Goal: Task Accomplishment & Management: Manage account settings

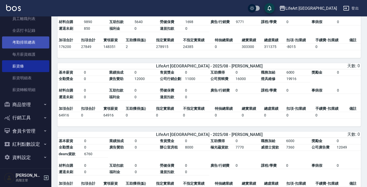
scroll to position [406, 0]
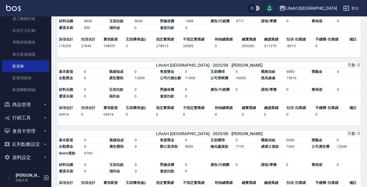
click at [41, 107] on button "商品管理" at bounding box center [25, 104] width 47 height 13
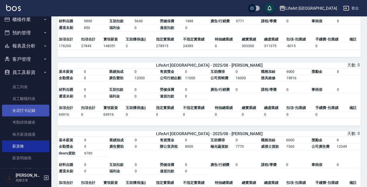
scroll to position [7, 0]
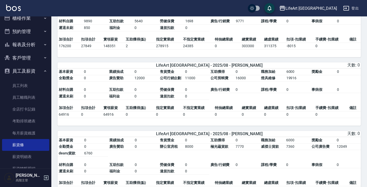
click at [36, 49] on button "報表及分析" at bounding box center [25, 44] width 47 height 13
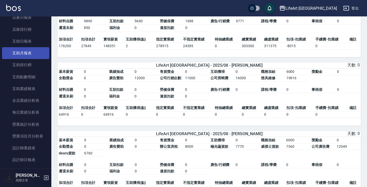
scroll to position [85, 0]
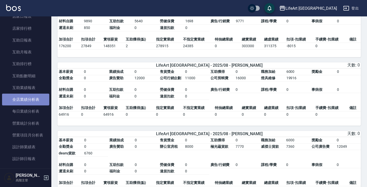
click at [33, 101] on link "全店業績分析表" at bounding box center [25, 100] width 47 height 12
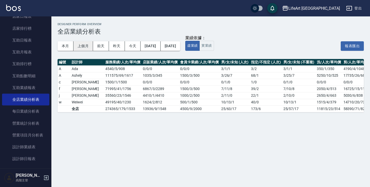
click at [86, 44] on button "上個月" at bounding box center [83, 46] width 20 height 10
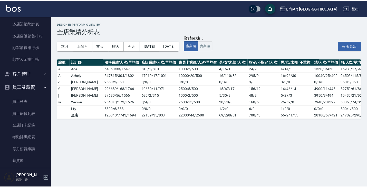
scroll to position [506, 0]
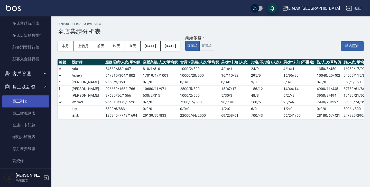
click at [29, 100] on link "員工列表" at bounding box center [25, 102] width 47 height 12
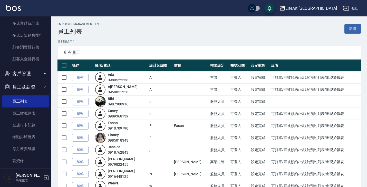
scroll to position [14, 0]
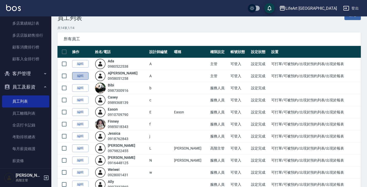
click at [82, 79] on link "編輯" at bounding box center [80, 76] width 16 height 8
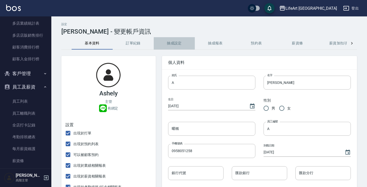
click at [177, 41] on button "抽成設定" at bounding box center [174, 43] width 41 height 12
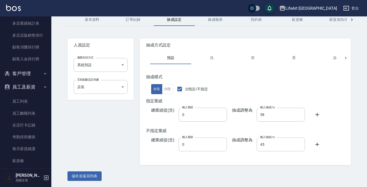
scroll to position [23, 0]
click at [93, 174] on button "儲存並返回列表" at bounding box center [85, 177] width 34 height 10
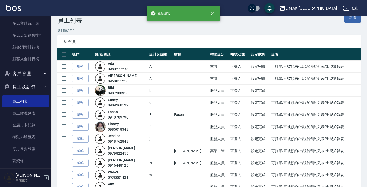
scroll to position [16, 0]
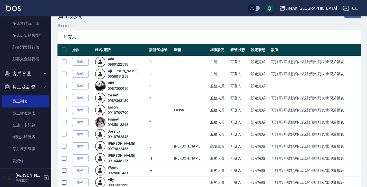
click at [81, 102] on td "編輯" at bounding box center [82, 98] width 23 height 12
click at [84, 95] on link "編輯" at bounding box center [80, 98] width 16 height 8
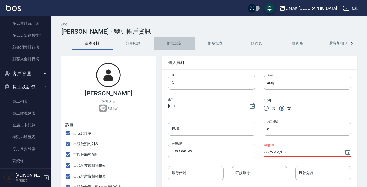
click at [174, 44] on button "抽成設定" at bounding box center [174, 43] width 41 height 12
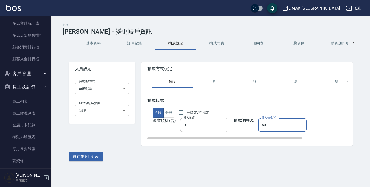
click at [271, 127] on input "50" at bounding box center [282, 125] width 48 height 14
type input "040"
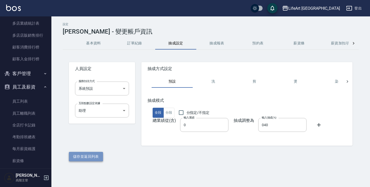
click at [82, 159] on button "儲存並返回列表" at bounding box center [86, 157] width 34 height 10
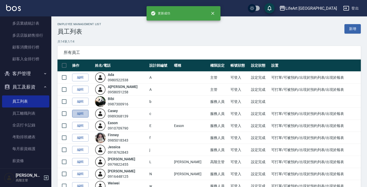
click at [83, 115] on link "編輯" at bounding box center [80, 114] width 16 height 8
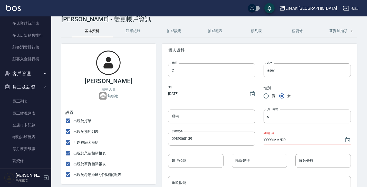
scroll to position [16, 0]
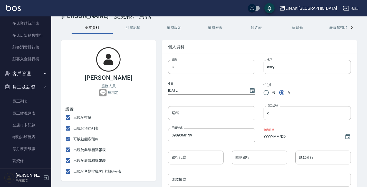
click at [216, 26] on button "抽成報表" at bounding box center [215, 28] width 41 height 12
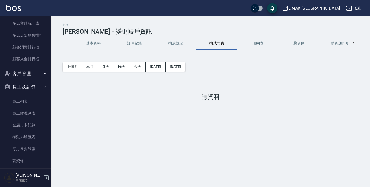
click at [177, 41] on button "抽成設定" at bounding box center [175, 43] width 41 height 12
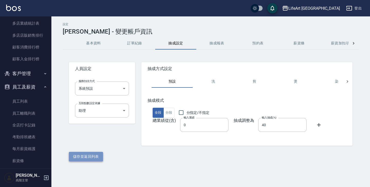
click at [96, 155] on button "儲存並返回列表" at bounding box center [86, 157] width 34 height 10
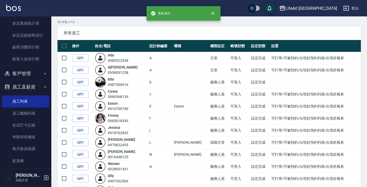
scroll to position [23, 0]
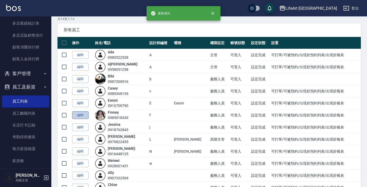
click at [82, 117] on link "編輯" at bounding box center [80, 115] width 16 height 8
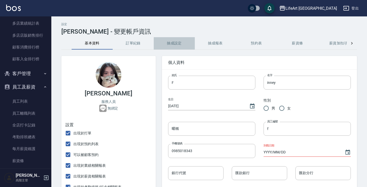
click at [177, 44] on button "抽成設定" at bounding box center [174, 43] width 41 height 12
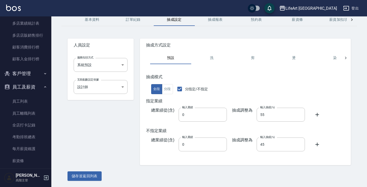
scroll to position [23, 0]
click at [90, 174] on button "儲存並返回列表" at bounding box center [85, 177] width 34 height 10
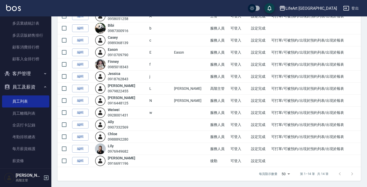
scroll to position [73, 0]
click at [84, 113] on link "編輯" at bounding box center [80, 113] width 16 height 8
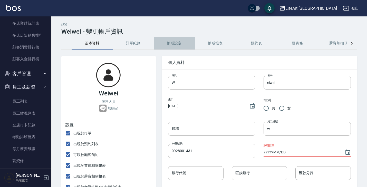
click at [177, 41] on button "抽成設定" at bounding box center [174, 43] width 41 height 12
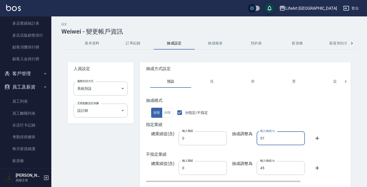
click at [269, 141] on input "57" at bounding box center [281, 138] width 48 height 14
type input "55"
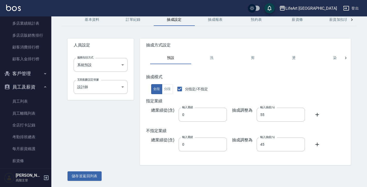
scroll to position [23, 0]
click at [94, 177] on button "儲存並返回列表" at bounding box center [85, 177] width 34 height 10
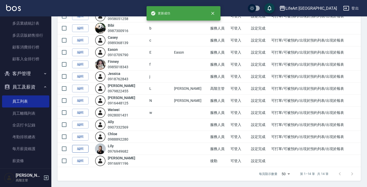
scroll to position [73, 0]
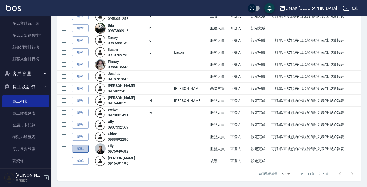
click at [82, 152] on link "編輯" at bounding box center [80, 149] width 16 height 8
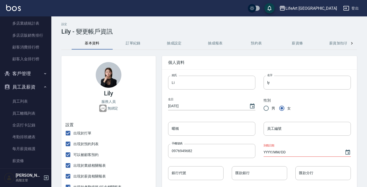
click at [214, 43] on button "抽成報表" at bounding box center [215, 43] width 41 height 12
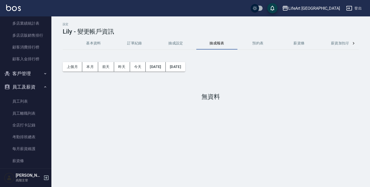
click at [175, 44] on button "抽成設定" at bounding box center [175, 43] width 41 height 12
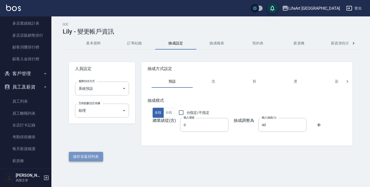
click at [90, 156] on button "儲存並返回列表" at bounding box center [86, 157] width 34 height 10
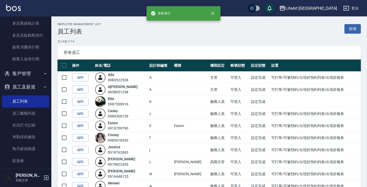
click at [39, 85] on button "員工及薪資" at bounding box center [25, 86] width 47 height 13
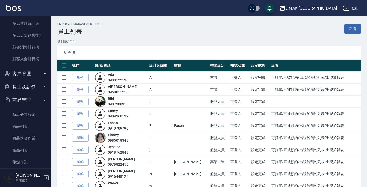
click at [39, 85] on button "員工及薪資" at bounding box center [25, 86] width 47 height 13
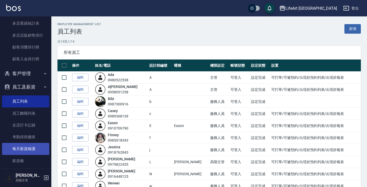
click at [25, 145] on link "每月薪資維護" at bounding box center [25, 149] width 47 height 12
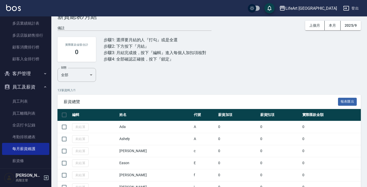
scroll to position [20, 0]
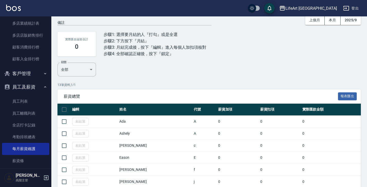
click at [64, 108] on input "checkbox" at bounding box center [64, 109] width 11 height 11
checkbox input "true"
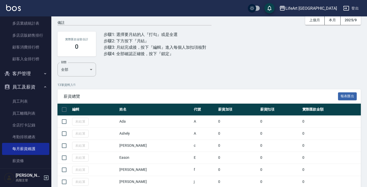
checkbox input "true"
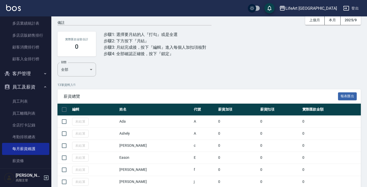
checkbox input "true"
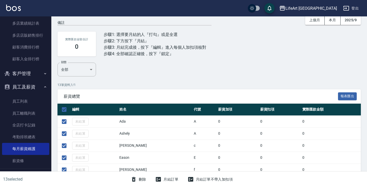
click at [171, 181] on button "月結訂單" at bounding box center [166, 180] width 27 height 10
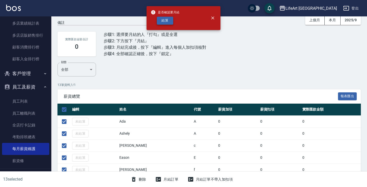
click at [166, 20] on button "結算" at bounding box center [165, 21] width 16 height 8
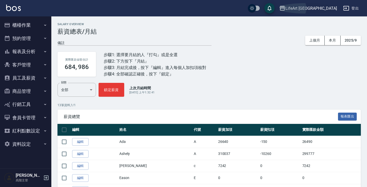
click at [323, 10] on div "LifeArt 蘆洲" at bounding box center [312, 8] width 52 height 6
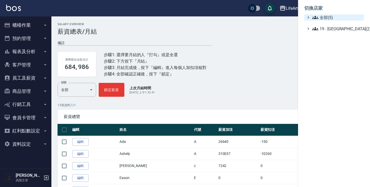
click at [318, 17] on icon at bounding box center [315, 17] width 6 height 6
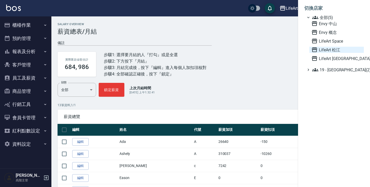
click at [321, 52] on span "LifeArt 松江" at bounding box center [336, 50] width 50 height 6
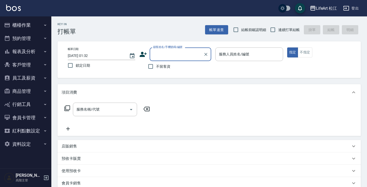
click at [37, 53] on button "報表及分析" at bounding box center [25, 51] width 47 height 13
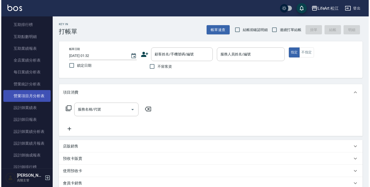
scroll to position [130, 0]
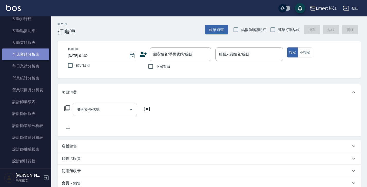
click at [34, 56] on link "全店業績分析表" at bounding box center [25, 55] width 47 height 12
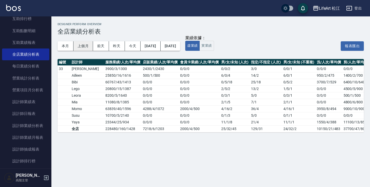
click at [85, 47] on button "上個月" at bounding box center [83, 46] width 20 height 10
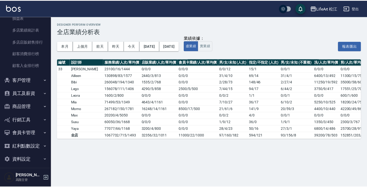
scroll to position [499, 0]
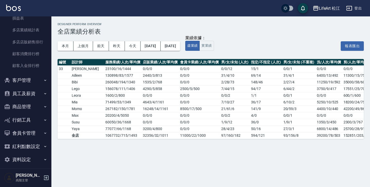
click at [30, 89] on button "員工及薪資" at bounding box center [25, 93] width 47 height 13
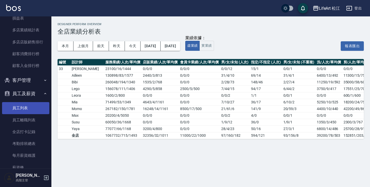
click at [27, 108] on link "員工列表" at bounding box center [25, 108] width 47 height 12
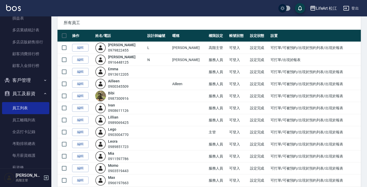
scroll to position [30, 0]
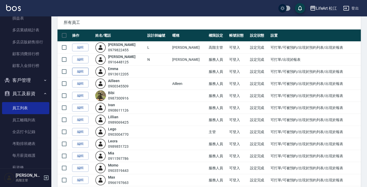
click at [84, 72] on link "編輯" at bounding box center [80, 72] width 16 height 8
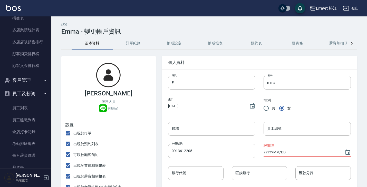
click at [177, 43] on button "抽成設定" at bounding box center [174, 43] width 41 height 12
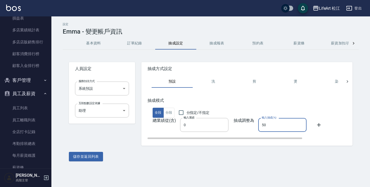
click at [268, 125] on input "50" at bounding box center [282, 125] width 48 height 14
type input "40"
click at [98, 156] on button "儲存並返回列表" at bounding box center [86, 157] width 34 height 10
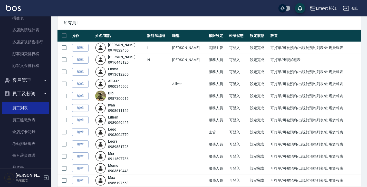
scroll to position [32, 0]
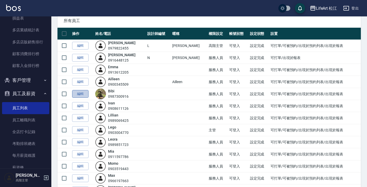
click at [82, 93] on link "編輯" at bounding box center [80, 94] width 16 height 8
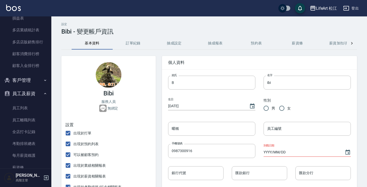
click at [178, 44] on button "抽成設定" at bounding box center [174, 43] width 41 height 12
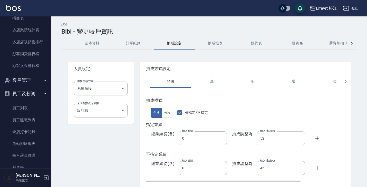
click at [270, 139] on input "52" at bounding box center [281, 138] width 48 height 14
type input "55"
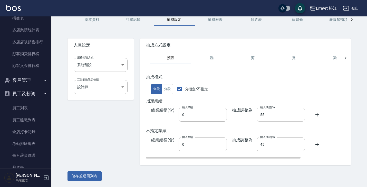
scroll to position [23, 0]
click at [92, 176] on button "儲存並返回列表" at bounding box center [85, 177] width 34 height 10
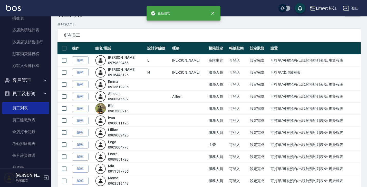
scroll to position [30, 0]
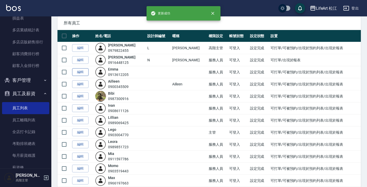
click at [87, 71] on link "編輯" at bounding box center [80, 72] width 16 height 8
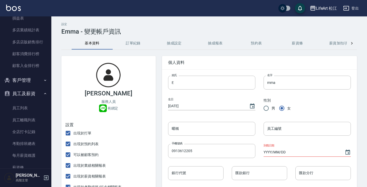
click at [169, 45] on button "抽成設定" at bounding box center [174, 43] width 41 height 12
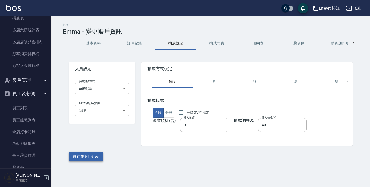
click at [85, 156] on button "儲存並返回列表" at bounding box center [86, 157] width 34 height 10
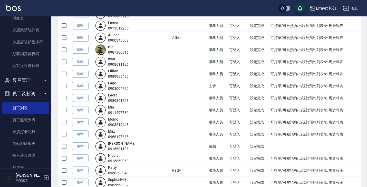
scroll to position [78, 0]
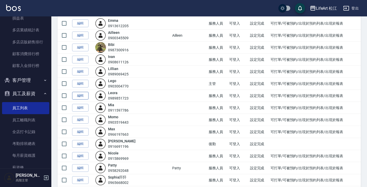
click at [82, 98] on link "編輯" at bounding box center [80, 96] width 16 height 8
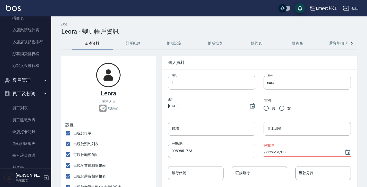
click at [175, 44] on button "抽成設定" at bounding box center [174, 43] width 41 height 12
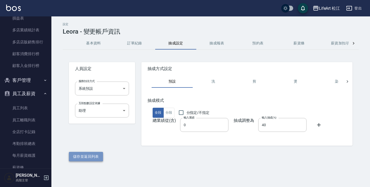
click at [93, 156] on button "儲存並返回列表" at bounding box center [86, 157] width 34 height 10
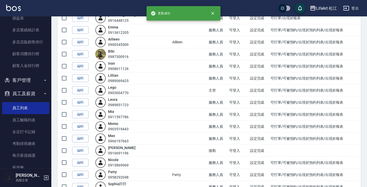
scroll to position [72, 0]
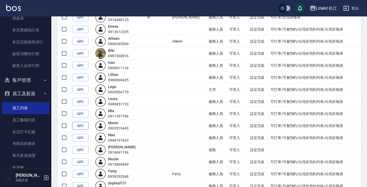
click at [85, 124] on link "編輯" at bounding box center [80, 126] width 16 height 8
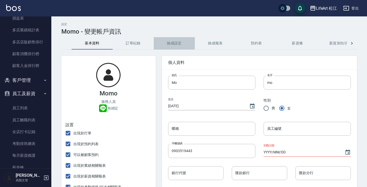
click at [168, 43] on button "抽成設定" at bounding box center [174, 43] width 41 height 12
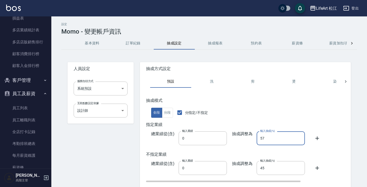
click at [281, 137] on input "57" at bounding box center [281, 138] width 48 height 14
type input "55"
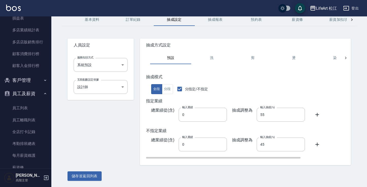
scroll to position [23, 0]
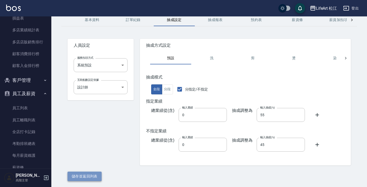
click at [89, 178] on button "儲存並返回列表" at bounding box center [85, 177] width 34 height 10
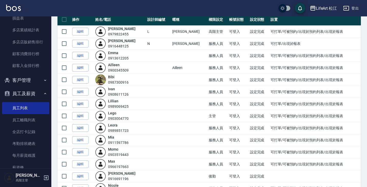
scroll to position [51, 0]
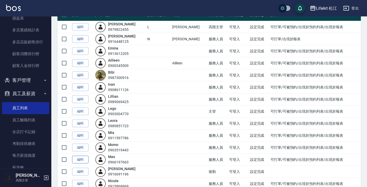
click at [83, 160] on link "編輯" at bounding box center [80, 160] width 16 height 8
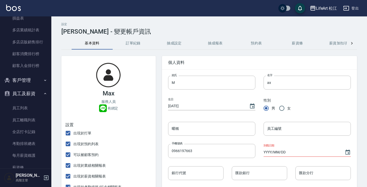
click at [176, 46] on button "抽成設定" at bounding box center [174, 43] width 41 height 12
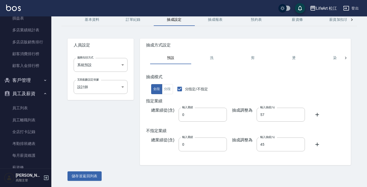
scroll to position [23, 0]
click at [88, 177] on button "儲存並返回列表" at bounding box center [85, 177] width 34 height 10
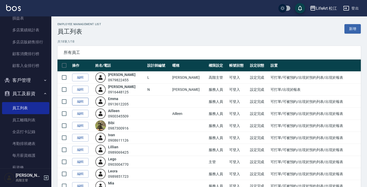
click at [82, 103] on link "編輯" at bounding box center [80, 102] width 16 height 8
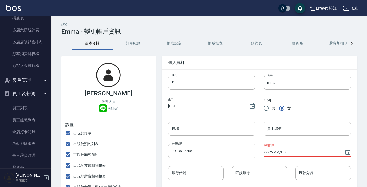
click at [108, 140] on div "出現於預約列表" at bounding box center [95, 144] width 60 height 11
click at [170, 46] on button "抽成設定" at bounding box center [174, 43] width 41 height 12
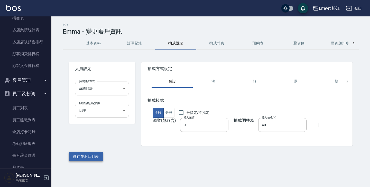
click at [88, 157] on button "儲存並返回列表" at bounding box center [86, 157] width 34 height 10
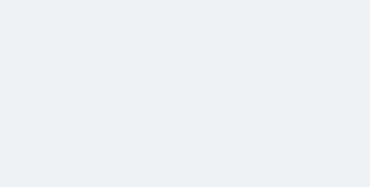
click at [131, 0] on html at bounding box center [185, 0] width 370 height 0
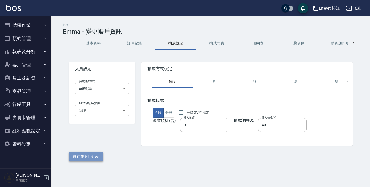
click at [92, 158] on button "儲存並返回列表" at bounding box center [86, 157] width 34 height 10
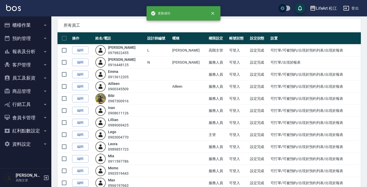
scroll to position [27, 0]
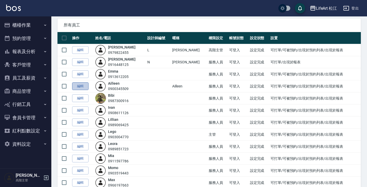
click at [84, 87] on link "編輯" at bounding box center [80, 86] width 16 height 8
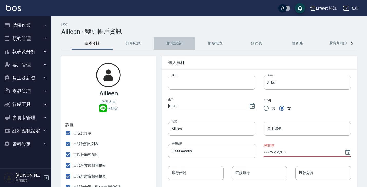
click at [170, 42] on button "抽成設定" at bounding box center [174, 43] width 41 height 12
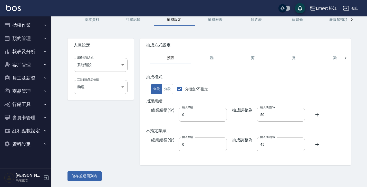
scroll to position [23, 0]
click at [95, 176] on button "儲存並返回列表" at bounding box center [85, 177] width 34 height 10
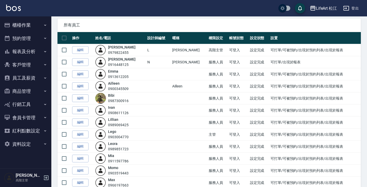
scroll to position [31, 0]
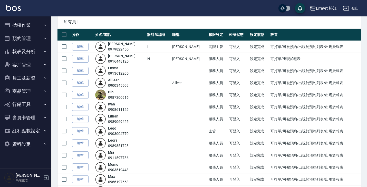
click at [82, 96] on link "編輯" at bounding box center [80, 95] width 16 height 8
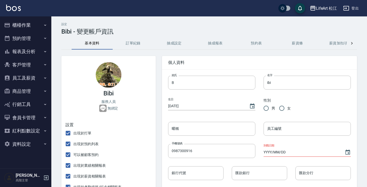
click at [168, 46] on button "抽成設定" at bounding box center [174, 43] width 41 height 12
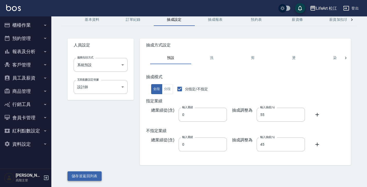
scroll to position [23, 0]
click at [92, 174] on button "儲存並返回列表" at bounding box center [85, 177] width 34 height 10
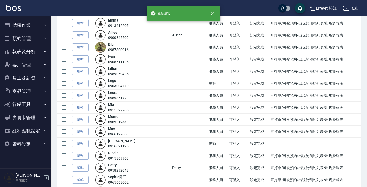
scroll to position [84, 0]
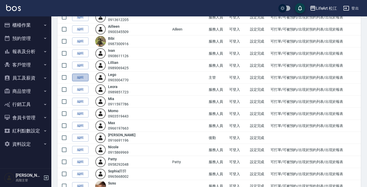
click at [84, 75] on link "編輯" at bounding box center [80, 78] width 16 height 8
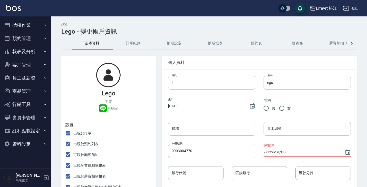
click at [169, 45] on button "抽成設定" at bounding box center [174, 43] width 41 height 12
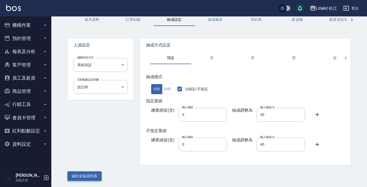
scroll to position [23, 0]
click at [83, 176] on button "儲存並返回列表" at bounding box center [85, 177] width 34 height 10
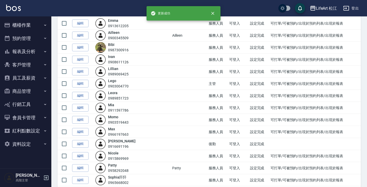
scroll to position [83, 0]
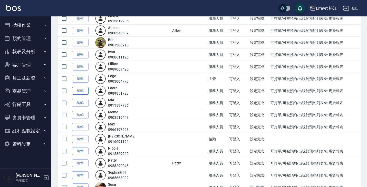
click at [80, 91] on link "編輯" at bounding box center [80, 91] width 16 height 8
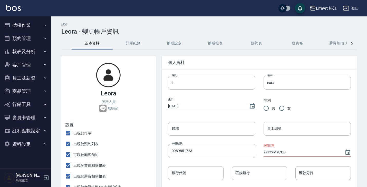
click at [177, 43] on button "抽成設定" at bounding box center [174, 43] width 41 height 12
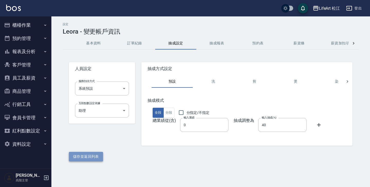
click at [80, 156] on button "儲存並返回列表" at bounding box center [86, 157] width 34 height 10
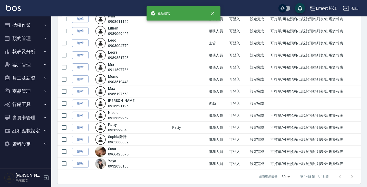
scroll to position [119, 0]
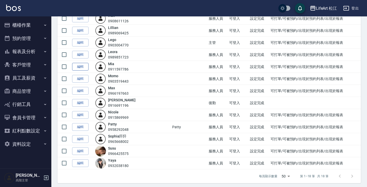
click at [81, 67] on link "編輯" at bounding box center [80, 67] width 16 height 8
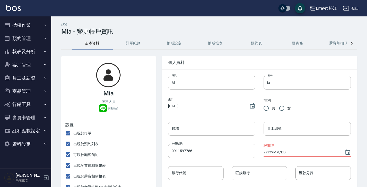
click at [172, 44] on button "抽成設定" at bounding box center [174, 43] width 41 height 12
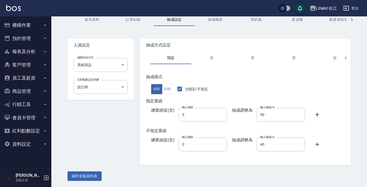
scroll to position [23, 0]
click at [86, 175] on button "儲存並返回列表" at bounding box center [85, 177] width 34 height 10
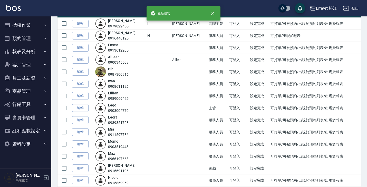
scroll to position [65, 0]
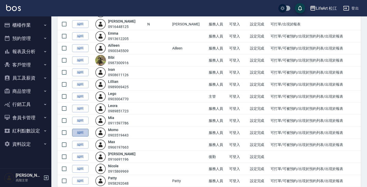
click at [78, 135] on link "編輯" at bounding box center [80, 133] width 16 height 8
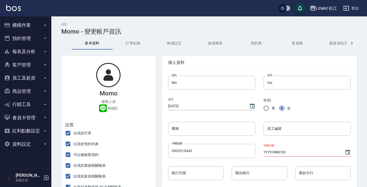
scroll to position [10, 0]
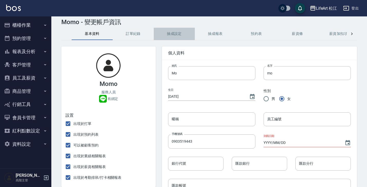
click at [174, 33] on button "抽成設定" at bounding box center [174, 34] width 41 height 12
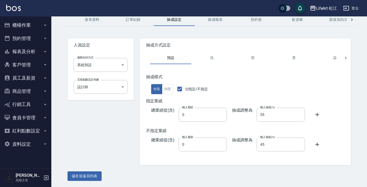
scroll to position [23, 0]
click at [87, 176] on button "儲存並返回列表" at bounding box center [85, 177] width 34 height 10
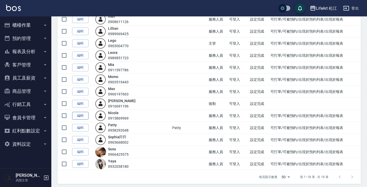
scroll to position [119, 0]
click at [84, 115] on link "編輯" at bounding box center [80, 116] width 16 height 8
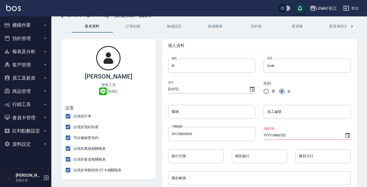
scroll to position [18, 0]
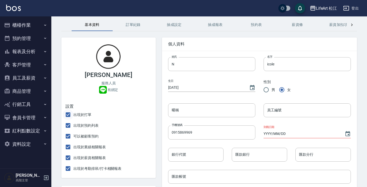
click at [68, 116] on input "出現於打單" at bounding box center [68, 114] width 11 height 11
checkbox input "false"
click at [67, 127] on input "出現於預約列表" at bounding box center [68, 125] width 11 height 11
checkbox input "false"
click at [67, 136] on input "可以被顧客預約" at bounding box center [68, 136] width 11 height 11
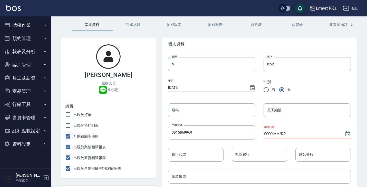
checkbox input "false"
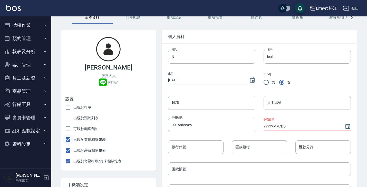
click at [67, 140] on input "出現於業績相關報表" at bounding box center [68, 139] width 11 height 11
checkbox input "false"
click at [68, 153] on input "出現於薪資相關報表" at bounding box center [68, 150] width 11 height 11
checkbox input "false"
click at [67, 167] on input "出現於考勤排班/打卡相關報表" at bounding box center [68, 161] width 11 height 11
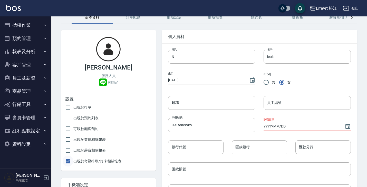
checkbox input "false"
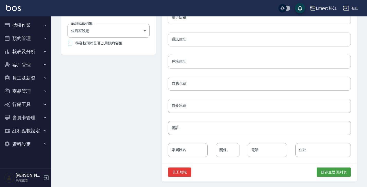
scroll to position [222, 0]
click at [328, 173] on button "儲存並返回列表" at bounding box center [334, 173] width 34 height 10
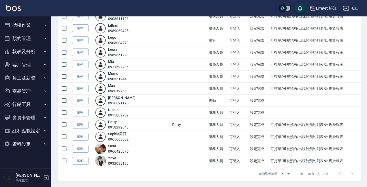
scroll to position [122, 0]
click at [80, 149] on link "編輯" at bounding box center [80, 149] width 16 height 8
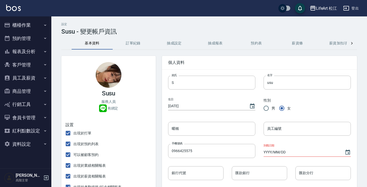
click at [172, 45] on button "抽成設定" at bounding box center [174, 43] width 41 height 12
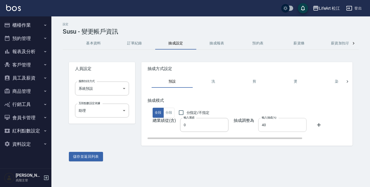
click at [271, 126] on input "40" at bounding box center [282, 125] width 48 height 14
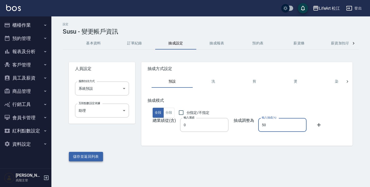
type input "50"
click at [85, 158] on button "儲存並返回列表" at bounding box center [86, 157] width 34 height 10
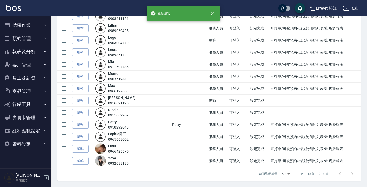
scroll to position [122, 0]
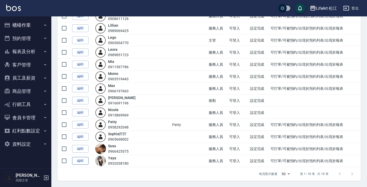
click at [80, 164] on link "編輯" at bounding box center [80, 161] width 16 height 8
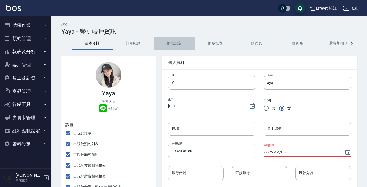
click at [179, 44] on button "抽成設定" at bounding box center [174, 43] width 41 height 12
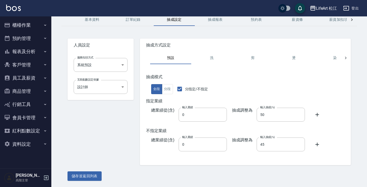
scroll to position [23, 0]
click at [79, 176] on button "儲存並返回列表" at bounding box center [85, 177] width 34 height 10
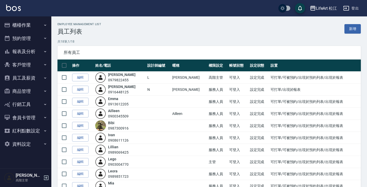
click at [30, 77] on button "員工及薪資" at bounding box center [25, 77] width 47 height 13
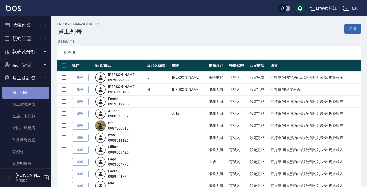
click at [31, 92] on link "員工列表" at bounding box center [25, 93] width 47 height 12
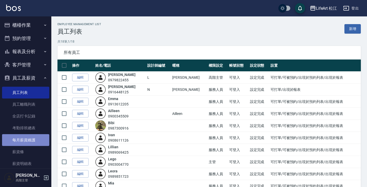
click at [31, 135] on link "每月薪資維護" at bounding box center [25, 140] width 47 height 12
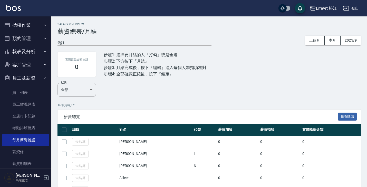
click at [65, 131] on input "checkbox" at bounding box center [64, 130] width 11 height 11
checkbox input "true"
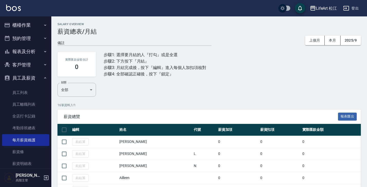
checkbox input "true"
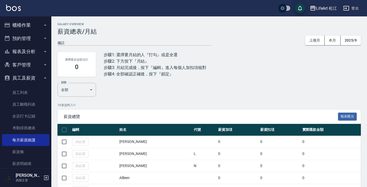
checkbox input "true"
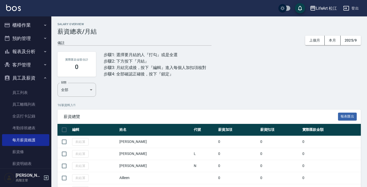
checkbox input "true"
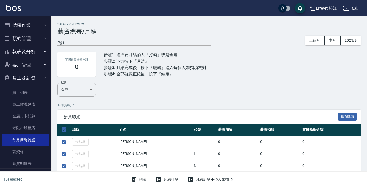
click at [165, 180] on button "月結訂單" at bounding box center [166, 180] width 27 height 10
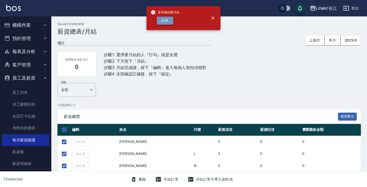
click at [167, 19] on button "結算" at bounding box center [165, 21] width 16 height 8
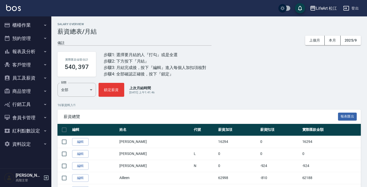
click at [325, 9] on div "LifeArt 松江" at bounding box center [326, 8] width 21 height 6
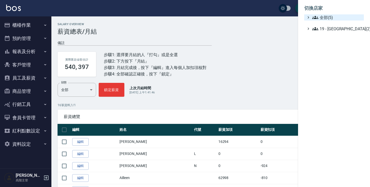
click at [321, 17] on span "全部(5)" at bounding box center [337, 17] width 50 height 6
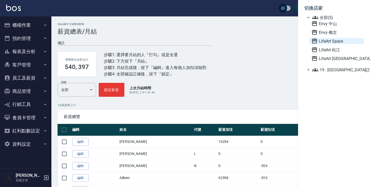
click at [327, 41] on span "LifeArt Space" at bounding box center [336, 41] width 50 height 6
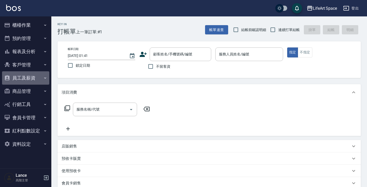
click at [31, 78] on button "員工及薪資" at bounding box center [25, 77] width 47 height 13
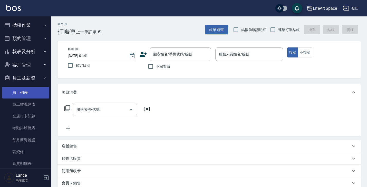
click at [31, 90] on link "員工列表" at bounding box center [25, 93] width 47 height 12
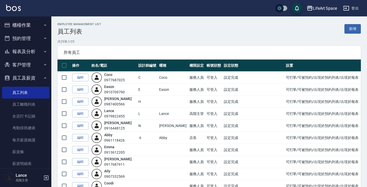
click at [33, 48] on button "報表及分析" at bounding box center [25, 51] width 47 height 13
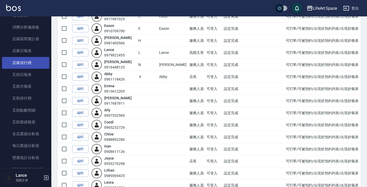
scroll to position [51, 0]
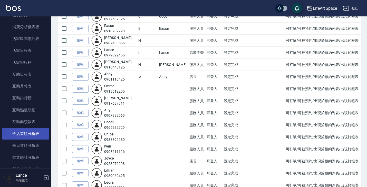
click at [27, 134] on link "全店業績分析表" at bounding box center [25, 134] width 47 height 12
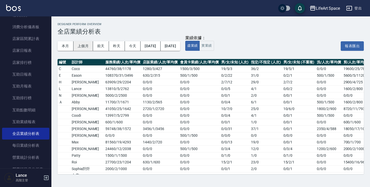
click at [78, 46] on button "上個月" at bounding box center [83, 46] width 20 height 10
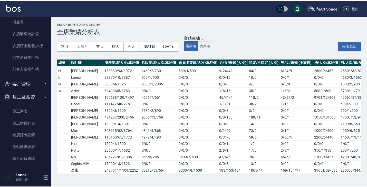
scroll to position [523, 0]
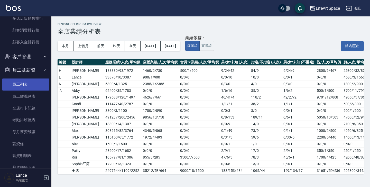
click at [35, 82] on link "員工列表" at bounding box center [25, 85] width 47 height 12
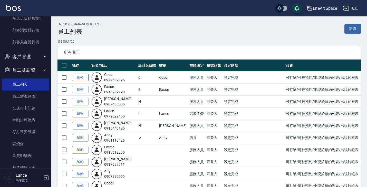
click at [84, 77] on link "編輯" at bounding box center [80, 78] width 16 height 8
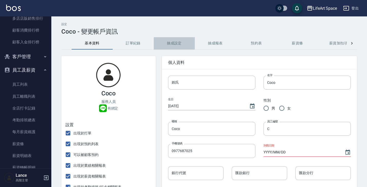
click at [176, 45] on button "抽成設定" at bounding box center [174, 43] width 41 height 12
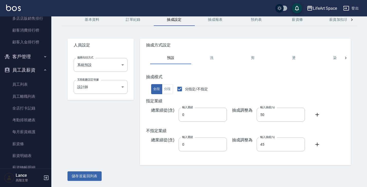
scroll to position [23, 0]
click at [98, 175] on button "儲存並返回列表" at bounding box center [85, 177] width 34 height 10
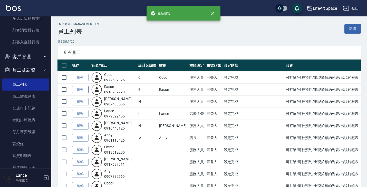
click at [84, 90] on link "編輯" at bounding box center [80, 90] width 16 height 8
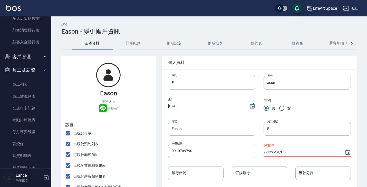
click at [175, 44] on button "抽成設定" at bounding box center [174, 43] width 41 height 12
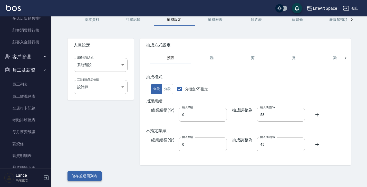
scroll to position [23, 0]
click at [90, 176] on button "儲存並返回列表" at bounding box center [85, 177] width 34 height 10
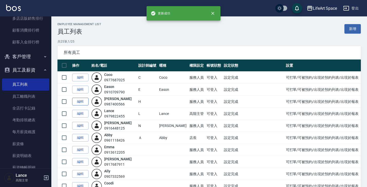
click at [84, 100] on link "編輯" at bounding box center [80, 102] width 16 height 8
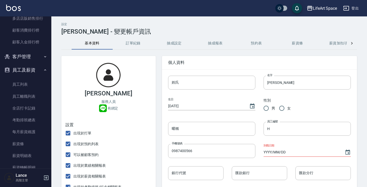
click at [175, 44] on button "抽成設定" at bounding box center [174, 43] width 41 height 12
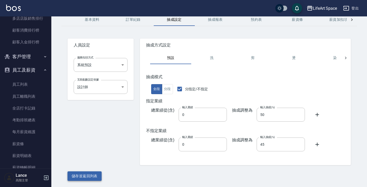
scroll to position [23, 0]
click at [96, 176] on button "儲存並返回列表" at bounding box center [85, 177] width 34 height 10
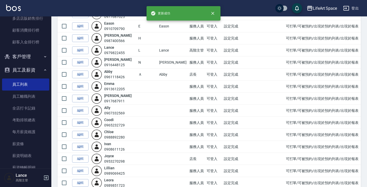
scroll to position [64, 0]
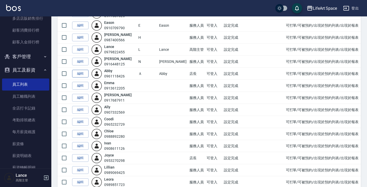
click at [85, 75] on link "編輯" at bounding box center [80, 74] width 16 height 8
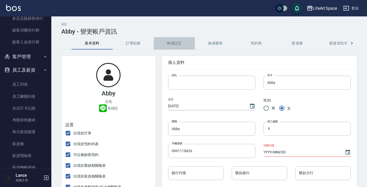
click at [172, 45] on button "抽成設定" at bounding box center [174, 43] width 41 height 12
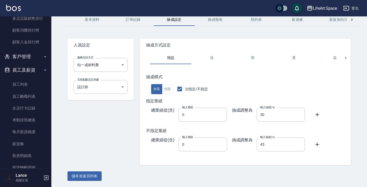
scroll to position [23, 0]
click at [93, 179] on button "儲存並返回列表" at bounding box center [85, 177] width 34 height 10
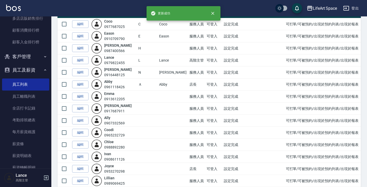
scroll to position [66, 0]
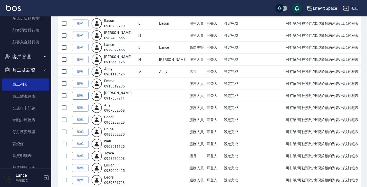
click at [82, 97] on link "編輯" at bounding box center [80, 96] width 16 height 8
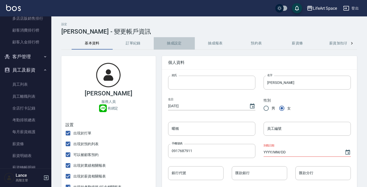
click at [170, 45] on button "抽成設定" at bounding box center [174, 43] width 41 height 12
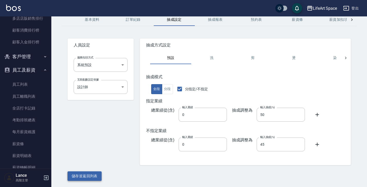
scroll to position [23, 0]
click at [97, 175] on button "儲存並返回列表" at bounding box center [85, 177] width 34 height 10
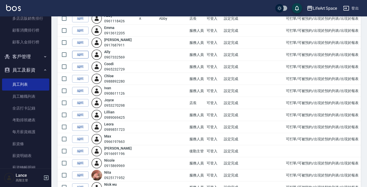
scroll to position [120, 0]
click at [79, 67] on link "編輯" at bounding box center [80, 66] width 16 height 8
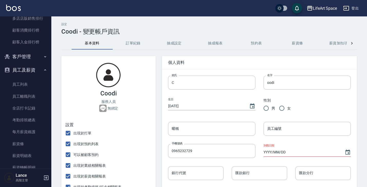
click at [170, 43] on button "抽成設定" at bounding box center [174, 43] width 41 height 12
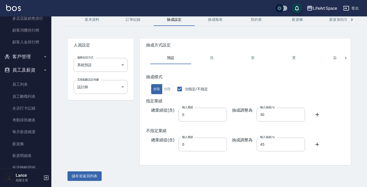
scroll to position [23, 0]
click at [90, 175] on button "儲存並返回列表" at bounding box center [85, 177] width 34 height 10
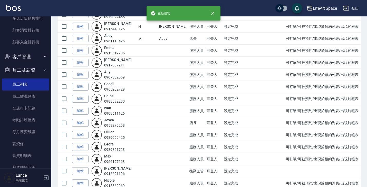
scroll to position [100, 0]
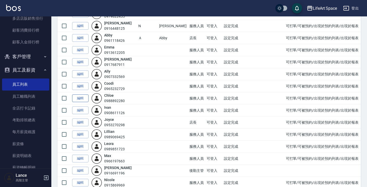
click at [84, 99] on link "編輯" at bounding box center [80, 98] width 16 height 8
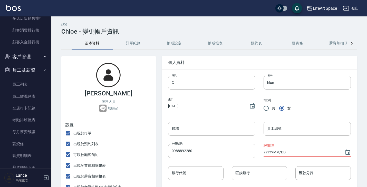
click at [138, 45] on button "訂單紀錄" at bounding box center [133, 43] width 41 height 12
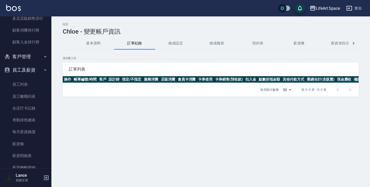
click at [179, 45] on button "抽成設定" at bounding box center [175, 43] width 41 height 12
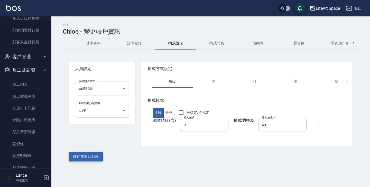
click at [98, 157] on button "儲存並返回列表" at bounding box center [86, 157] width 34 height 10
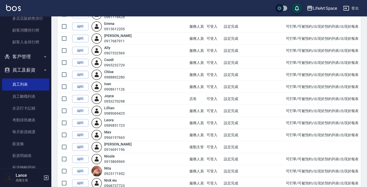
scroll to position [129, 0]
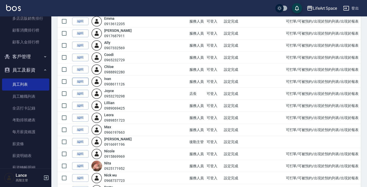
click at [84, 81] on link "編輯" at bounding box center [80, 82] width 16 height 8
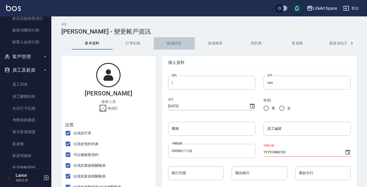
click at [175, 44] on button "抽成設定" at bounding box center [174, 43] width 41 height 12
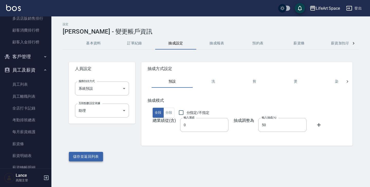
click at [80, 157] on button "儲存並返回列表" at bounding box center [86, 157] width 34 height 10
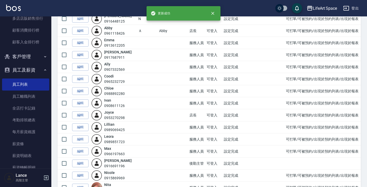
scroll to position [108, 0]
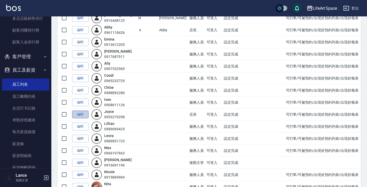
click at [76, 116] on link "編輯" at bounding box center [80, 115] width 16 height 8
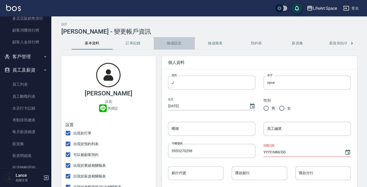
click at [174, 45] on button "抽成設定" at bounding box center [174, 43] width 41 height 12
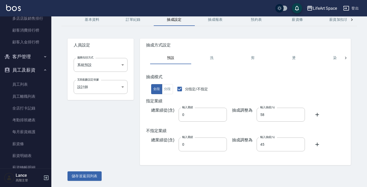
scroll to position [23, 0]
click at [77, 177] on button "儲存並返回列表" at bounding box center [85, 177] width 34 height 10
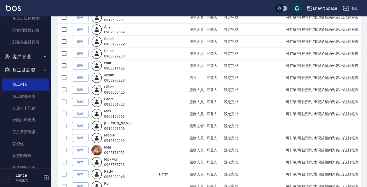
scroll to position [146, 0]
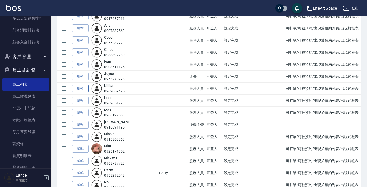
click at [84, 91] on link "編輯" at bounding box center [80, 89] width 16 height 8
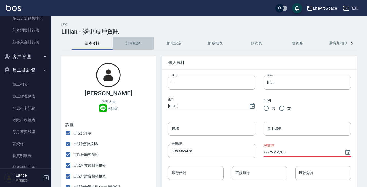
click at [137, 44] on button "訂單紀錄" at bounding box center [133, 43] width 41 height 12
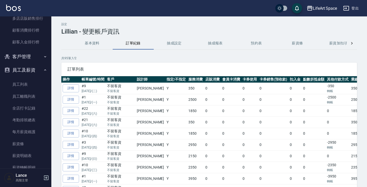
click at [176, 41] on button "抽成設定" at bounding box center [174, 43] width 41 height 12
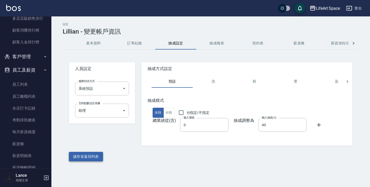
click at [95, 157] on button "儲存並返回列表" at bounding box center [86, 157] width 34 height 10
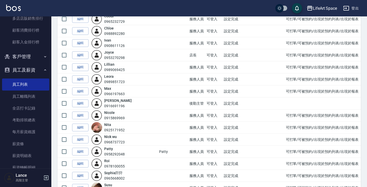
scroll to position [164, 0]
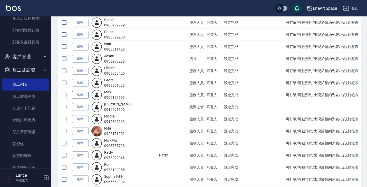
click at [81, 96] on link "編輯" at bounding box center [80, 95] width 16 height 8
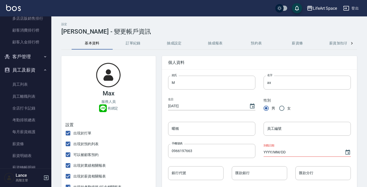
click at [175, 45] on button "抽成設定" at bounding box center [174, 43] width 41 height 12
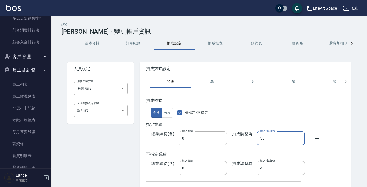
click at [268, 144] on input "55" at bounding box center [281, 138] width 48 height 14
type input "57"
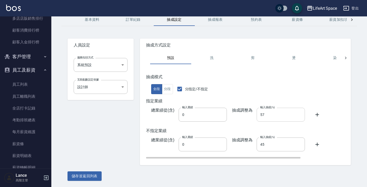
scroll to position [23, 0]
click at [89, 176] on button "儲存並返回列表" at bounding box center [85, 177] width 34 height 10
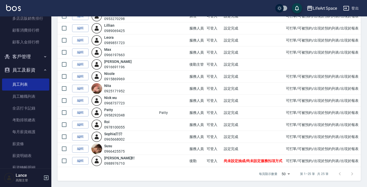
scroll to position [206, 0]
click at [80, 79] on link "編輯" at bounding box center [80, 77] width 16 height 8
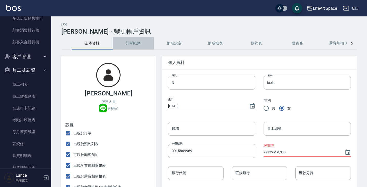
click at [138, 44] on button "訂單紀錄" at bounding box center [133, 43] width 41 height 12
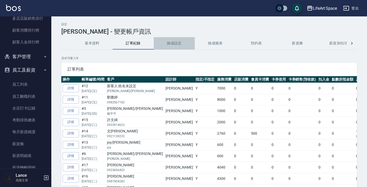
click at [179, 43] on button "抽成設定" at bounding box center [174, 43] width 41 height 12
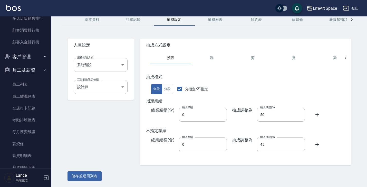
scroll to position [23, 0]
click at [78, 176] on button "儲存並返回列表" at bounding box center [85, 177] width 34 height 10
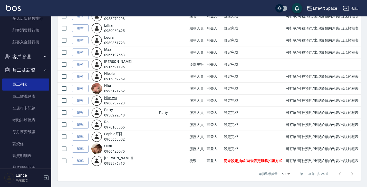
scroll to position [206, 0]
click at [80, 91] on link "編輯" at bounding box center [80, 89] width 16 height 8
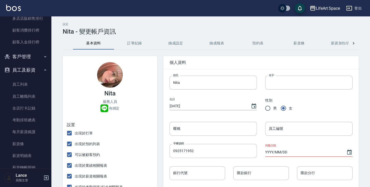
click at [137, 45] on button "訂單紀錄" at bounding box center [134, 43] width 41 height 12
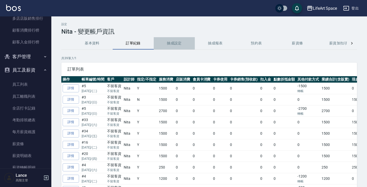
click at [171, 43] on button "抽成設定" at bounding box center [174, 43] width 41 height 12
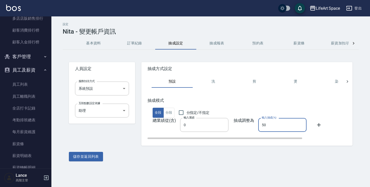
click at [277, 130] on input "50" at bounding box center [282, 125] width 48 height 14
type input "40"
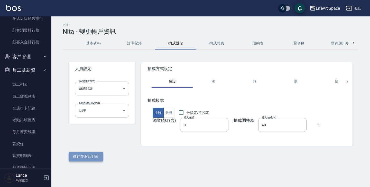
click at [89, 157] on button "儲存並返回列表" at bounding box center [86, 157] width 34 height 10
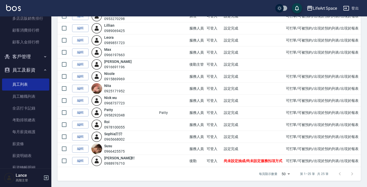
scroll to position [206, 0]
click at [80, 113] on link "編輯" at bounding box center [80, 113] width 16 height 8
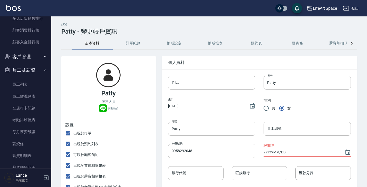
click at [136, 42] on button "訂單紀錄" at bounding box center [133, 43] width 41 height 12
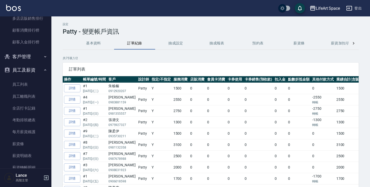
click at [185, 44] on button "抽成設定" at bounding box center [175, 43] width 41 height 12
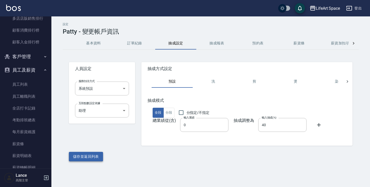
click at [99, 156] on button "儲存並返回列表" at bounding box center [86, 157] width 34 height 10
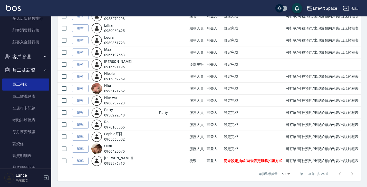
scroll to position [206, 0]
click at [80, 127] on link "編輯" at bounding box center [80, 125] width 16 height 8
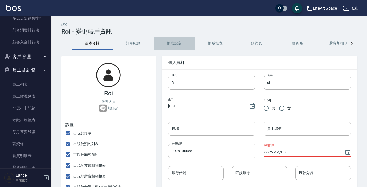
click at [168, 44] on button "抽成設定" at bounding box center [174, 43] width 41 height 12
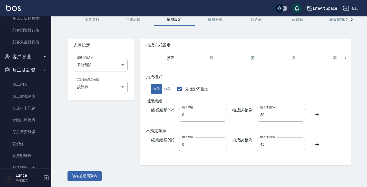
scroll to position [23, 0]
click at [84, 177] on button "儲存並返回列表" at bounding box center [85, 177] width 34 height 10
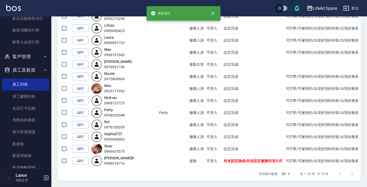
scroll to position [206, 0]
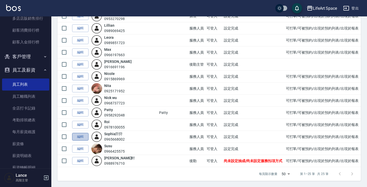
click at [85, 136] on link "編輯" at bounding box center [80, 137] width 16 height 8
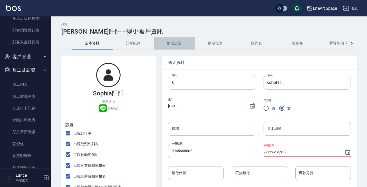
click at [172, 43] on button "抽成設定" at bounding box center [174, 43] width 41 height 12
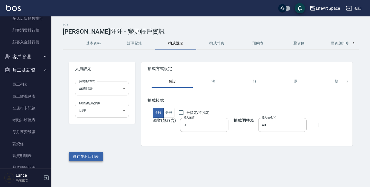
click at [86, 160] on button "儲存並返回列表" at bounding box center [86, 157] width 34 height 10
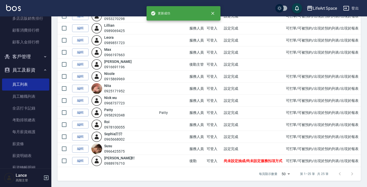
scroll to position [206, 0]
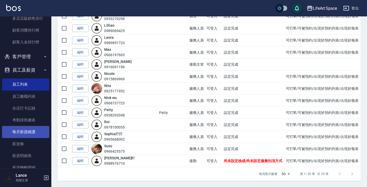
click at [30, 127] on link "每月薪資維護" at bounding box center [25, 132] width 47 height 12
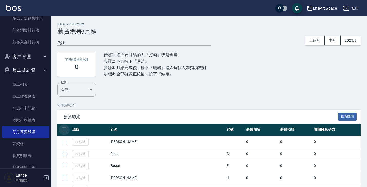
click at [66, 130] on input "checkbox" at bounding box center [64, 130] width 11 height 11
checkbox input "true"
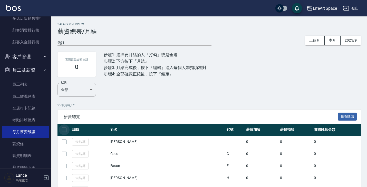
checkbox input "true"
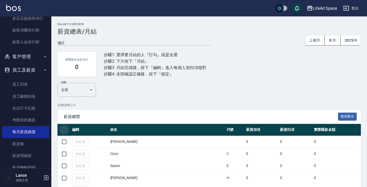
checkbox input "true"
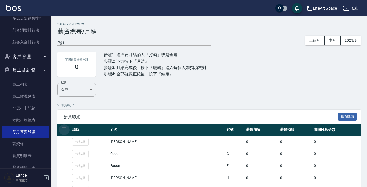
checkbox input "true"
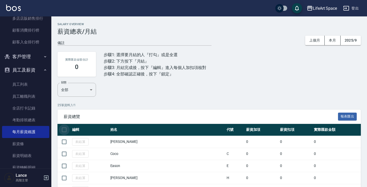
checkbox input "true"
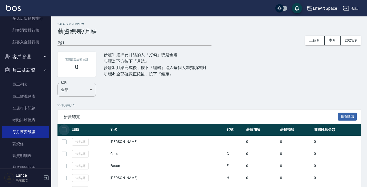
checkbox input "true"
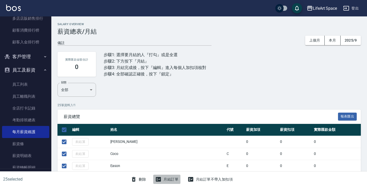
click at [169, 180] on button "月結訂單" at bounding box center [166, 180] width 27 height 10
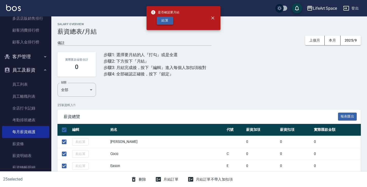
click at [163, 21] on button "結算" at bounding box center [165, 21] width 16 height 8
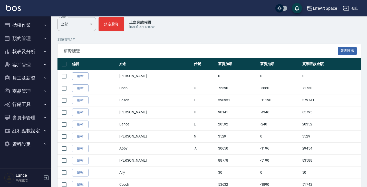
scroll to position [73, 0]
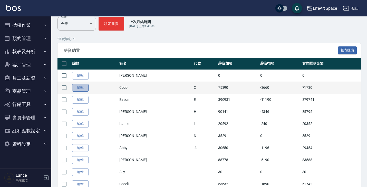
click at [86, 87] on link "編輯" at bounding box center [80, 88] width 16 height 8
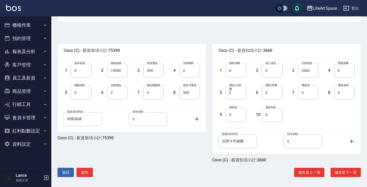
scroll to position [102, 0]
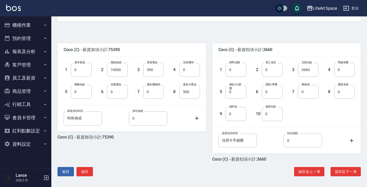
click at [37, 79] on button "員工及薪資" at bounding box center [25, 77] width 47 height 13
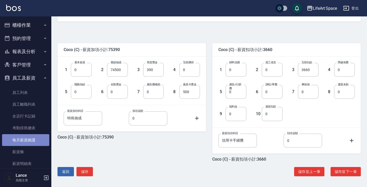
click at [29, 144] on link "每月薪資維護" at bounding box center [25, 140] width 47 height 12
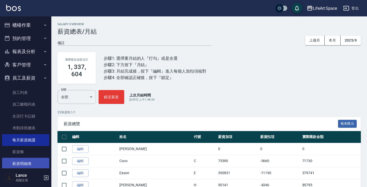
click at [29, 157] on ul "員工列表 員工離職列表 全店打卡記錄 考勤排班總表 每月薪資維護 薪資條 薪資明細表 薪資轉帳明細" at bounding box center [25, 134] width 47 height 99
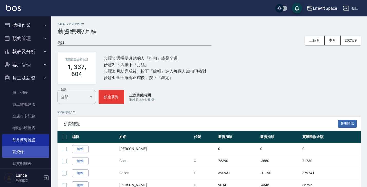
click at [29, 155] on link "薪資條" at bounding box center [25, 152] width 47 height 12
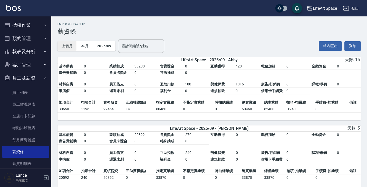
click at [70, 47] on button "上個月" at bounding box center [68, 46] width 20 height 10
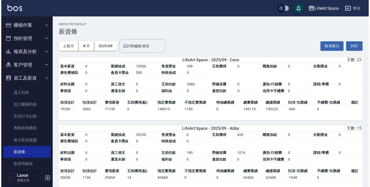
scroll to position [6, 0]
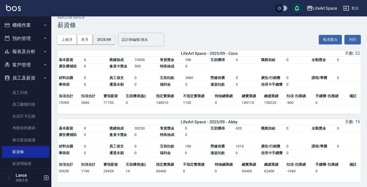
click at [108, 40] on button "2025/09" at bounding box center [104, 40] width 23 height 10
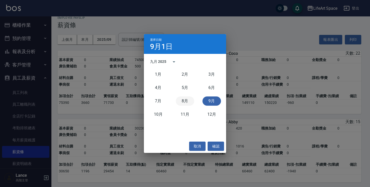
click at [185, 103] on button "8月" at bounding box center [185, 101] width 18 height 9
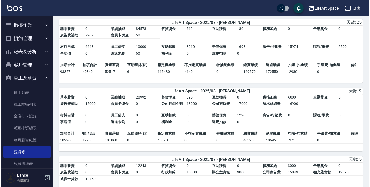
scroll to position [175, 0]
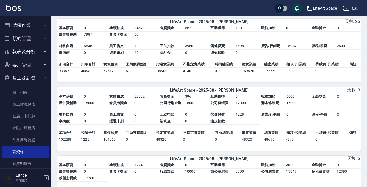
click at [182, 122] on td "福利金" at bounding box center [171, 121] width 25 height 7
click at [331, 10] on div "LifeArt Space" at bounding box center [325, 8] width 24 height 6
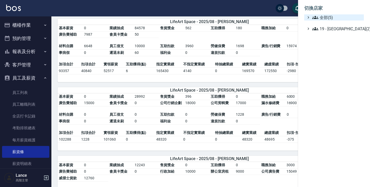
click at [330, 17] on span "全部(5)" at bounding box center [337, 17] width 50 height 6
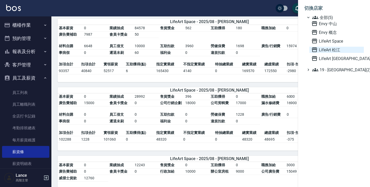
click at [329, 51] on span "LifeArt 松江" at bounding box center [336, 50] width 50 height 6
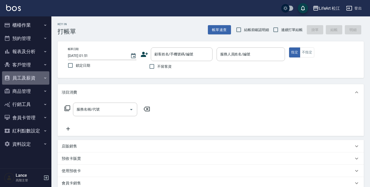
click at [29, 79] on button "員工及薪資" at bounding box center [25, 77] width 47 height 13
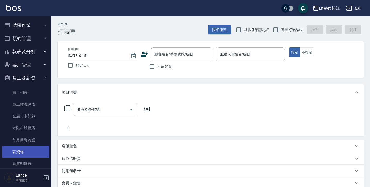
click at [25, 151] on link "薪資條" at bounding box center [25, 152] width 47 height 12
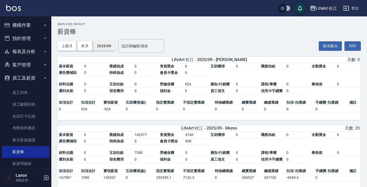
click at [112, 47] on button "2025/09" at bounding box center [104, 46] width 23 height 10
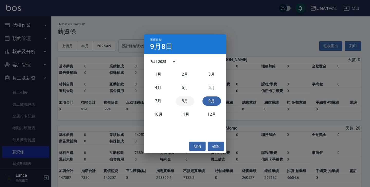
click at [182, 104] on button "8月" at bounding box center [185, 101] width 18 height 9
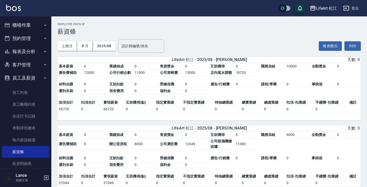
click at [323, 10] on div "LifeArt 松江" at bounding box center [326, 8] width 21 height 6
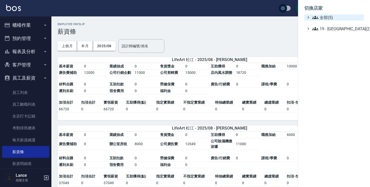
click at [317, 19] on icon at bounding box center [315, 17] width 6 height 3
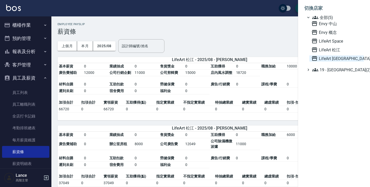
click at [322, 59] on span "LifeArt [GEOGRAPHIC_DATA]" at bounding box center [336, 58] width 50 height 6
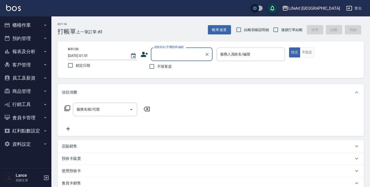
click at [37, 78] on button "員工及薪資" at bounding box center [25, 77] width 47 height 13
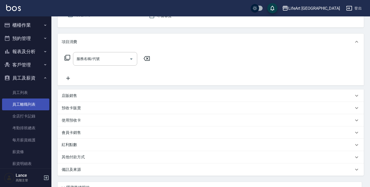
scroll to position [51, 0]
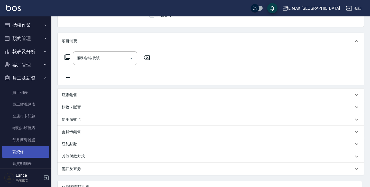
click at [25, 151] on link "薪資條" at bounding box center [25, 152] width 47 height 12
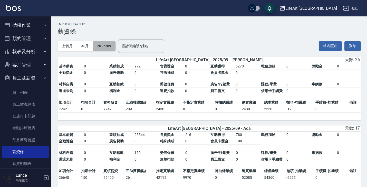
click at [105, 47] on button "2025/09" at bounding box center [104, 46] width 23 height 10
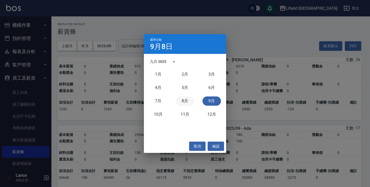
click at [181, 104] on button "8月" at bounding box center [185, 101] width 18 height 9
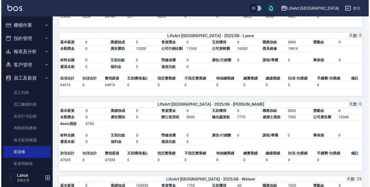
scroll to position [369, 0]
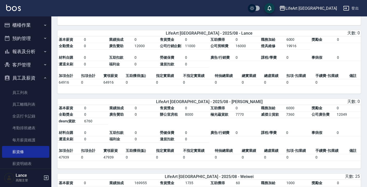
click at [317, 12] on button "LifeArt [GEOGRAPHIC_DATA]" at bounding box center [308, 8] width 62 height 11
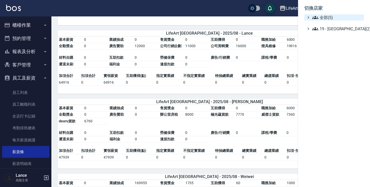
click at [316, 18] on icon at bounding box center [315, 17] width 6 height 6
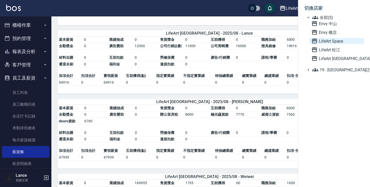
click at [327, 41] on span "LifeArt Space" at bounding box center [336, 41] width 50 height 6
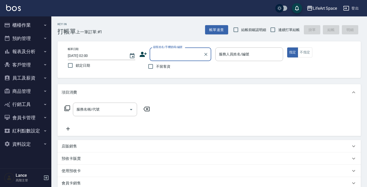
click at [41, 80] on button "員工及薪資" at bounding box center [25, 77] width 47 height 13
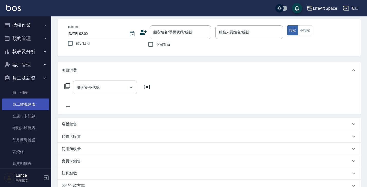
scroll to position [24, 0]
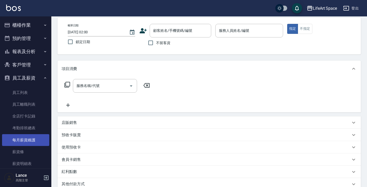
click at [29, 139] on link "每月薪資維護" at bounding box center [25, 140] width 47 height 12
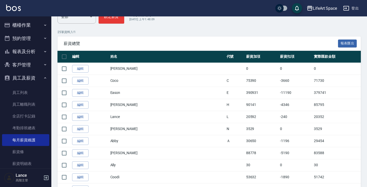
scroll to position [81, 0]
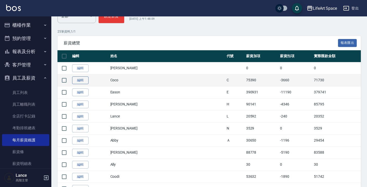
click at [82, 81] on link "編輯" at bounding box center [80, 81] width 16 height 8
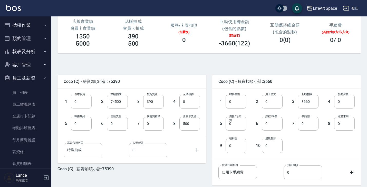
scroll to position [71, 0]
click at [238, 106] on input "0" at bounding box center [236, 101] width 21 height 14
type input "6420"
type input "1228"
type input "9954"
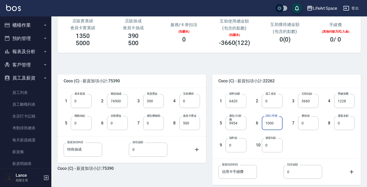
type input "1000"
type input "140"
type input "2000"
click at [82, 125] on input "0" at bounding box center [81, 123] width 21 height 14
type input "2000"
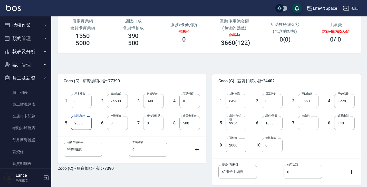
click at [159, 126] on input "0" at bounding box center [153, 123] width 21 height 14
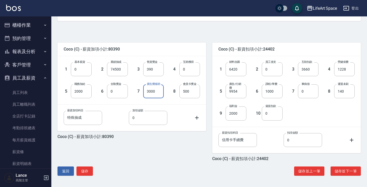
scroll to position [103, 0]
type input "3000"
click at [343, 170] on button "儲存並下一筆" at bounding box center [346, 172] width 30 height 10
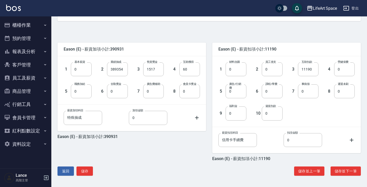
scroll to position [103, 0]
click at [244, 69] on input "0" at bounding box center [236, 69] width 21 height 14
type input "42938"
type input "1698"
type input "15878"
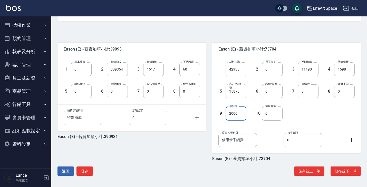
type input "2000"
click at [82, 93] on input "0" at bounding box center [81, 91] width 21 height 14
type input "1000"
click at [123, 99] on div "1 基本薪資 0 基本薪資 2 業績抽成 389354 業績抽成 3 售貨獎金 1517 售貨獎金 4 互助獲得 60 互助獲得 5 職務加給 1000 職務…" at bounding box center [132, 80] width 149 height 48
click at [150, 90] on input "0" at bounding box center [153, 91] width 21 height 14
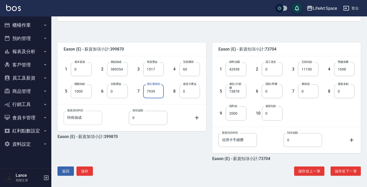
type input "7939"
type input "特"
type input "s"
type input "內訓教育獎金"
click at [150, 124] on input "0" at bounding box center [148, 118] width 39 height 14
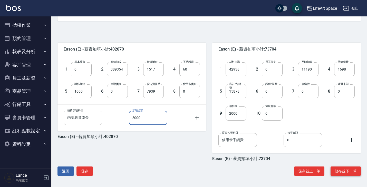
type input "3000"
click at [349, 173] on button "儲存並下一筆" at bounding box center [346, 172] width 30 height 10
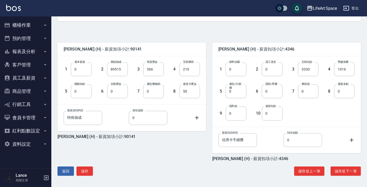
scroll to position [103, 0]
click at [237, 71] on input "0" at bounding box center [236, 69] width 21 height 14
type input "6047"
click at [270, 69] on input "0" at bounding box center [272, 69] width 21 height 14
type input "10000"
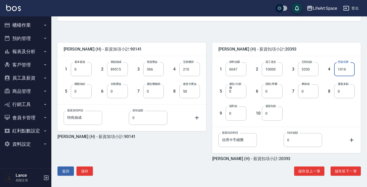
click at [354, 69] on input "1016" at bounding box center [344, 69] width 21 height 14
type input "1698"
type input "6302"
type input "1000"
type input "信"
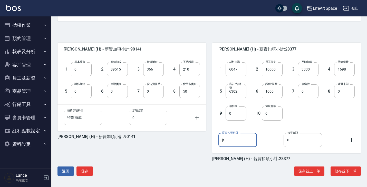
type input "j"
type input "衝刺班課費"
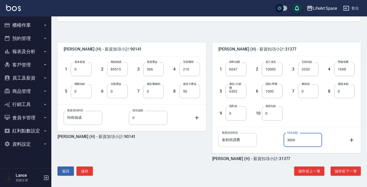
type input "3000"
click at [249, 136] on input "衝刺班課費" at bounding box center [238, 140] width 39 height 14
drag, startPoint x: 241, startPoint y: 142, endPoint x: 214, endPoint y: 142, distance: 27.0
click at [214, 142] on div "薪資扣項科目 衝刺班課費 薪資扣項科目 扣項金額 3000 扣項金額" at bounding box center [282, 136] width 145 height 22
click at [240, 116] on input "0" at bounding box center [236, 114] width 21 height 14
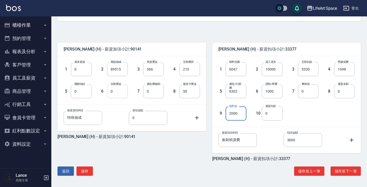
type input "2000"
click at [112, 95] on input "0" at bounding box center [117, 91] width 21 height 14
type input "500"
type input "3000"
click at [349, 172] on button "儲存並下一筆" at bounding box center [346, 172] width 30 height 10
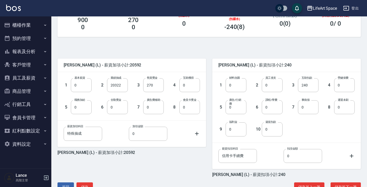
scroll to position [88, 0]
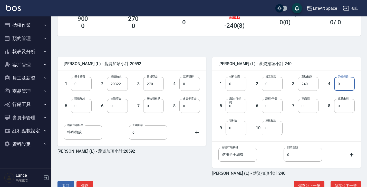
click at [345, 83] on input "0" at bounding box center [344, 84] width 21 height 14
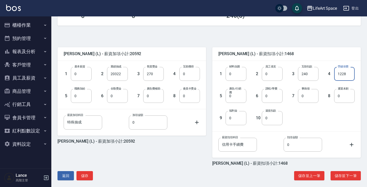
scroll to position [100, 0]
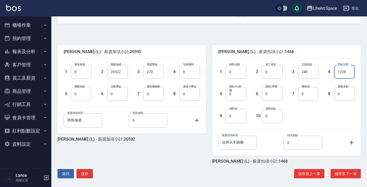
type input "1228"
click at [78, 98] on input "0" at bounding box center [81, 94] width 21 height 14
type input "6000"
click at [156, 97] on input "0" at bounding box center [153, 94] width 21 height 14
type input "特"
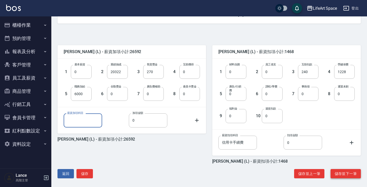
click at [344, 174] on button "儲存並下一筆" at bounding box center [346, 174] width 30 height 10
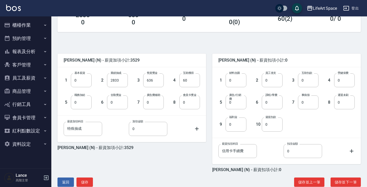
scroll to position [92, 0]
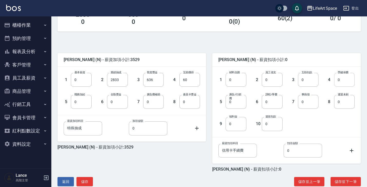
click at [346, 82] on input "0" at bounding box center [344, 80] width 21 height 14
type input "1228"
click at [80, 100] on input "0" at bounding box center [81, 102] width 21 height 14
type input "3000"
type input "特"
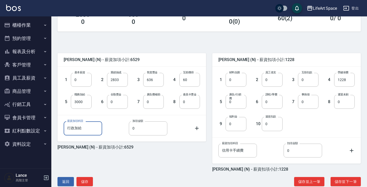
type input "行政加給"
type input "10000"
click at [197, 129] on icon at bounding box center [197, 129] width 4 height 4
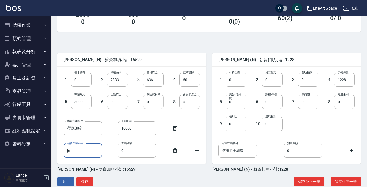
type input "j"
type input "公司廣告"
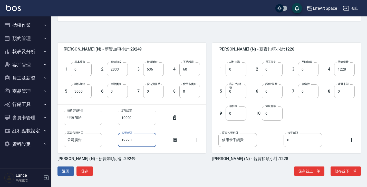
scroll to position [103, 0]
type input "12720"
click at [197, 140] on icon at bounding box center [197, 140] width 4 height 4
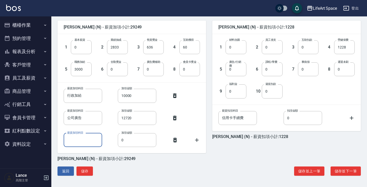
scroll to position [125, 0]
type input "1"
type input "半"
type input "辦公室房租"
type input "9000"
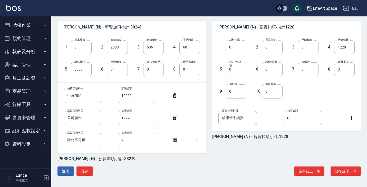
click at [196, 139] on icon at bounding box center [197, 140] width 6 height 6
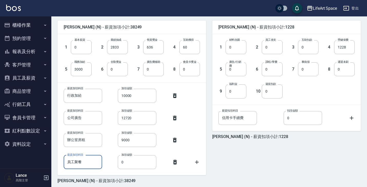
type input "員工聚餐"
click at [147, 165] on input "0" at bounding box center [137, 162] width 39 height 14
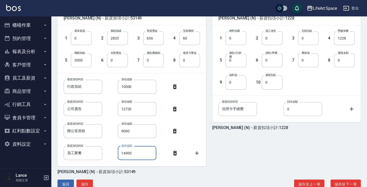
scroll to position [135, 0]
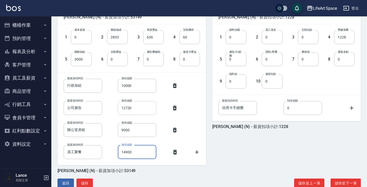
type input "14900"
click at [124, 110] on input "12720" at bounding box center [137, 108] width 39 height 14
click at [126, 107] on input "12720" at bounding box center [137, 108] width 39 height 14
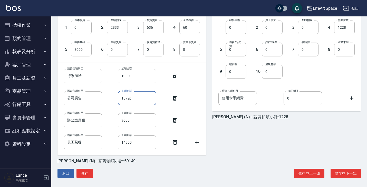
scroll to position [145, 0]
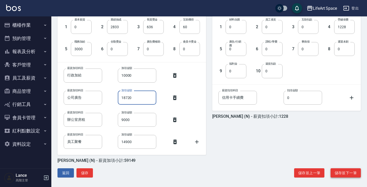
type input "18720"
click at [343, 176] on button "儲存並下一筆" at bounding box center [346, 173] width 30 height 10
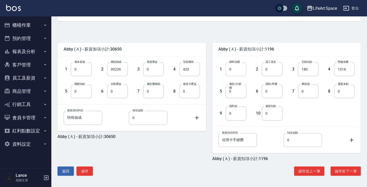
scroll to position [103, 0]
click at [243, 72] on input "0" at bounding box center [236, 69] width 21 height 14
type input "5591"
type input "1698"
type input "9840"
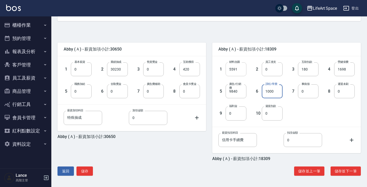
type input "1000"
type input "2000"
drag, startPoint x: 242, startPoint y: 143, endPoint x: 193, endPoint y: 138, distance: 49.5
click at [193, 138] on div "Abby (Ａ) - 薪資加項小計:30650 1 基本薪資 0 基本薪資 2 業績抽成 30230 業績抽成 3 售貨獎金 0 售貨獎金 4 互助獲得 42…" at bounding box center [206, 98] width 310 height 125
paste input "衝刺班課"
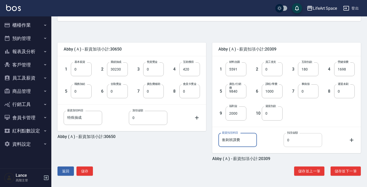
type input "衝刺班課費"
click at [299, 142] on input "0" at bounding box center [303, 140] width 39 height 14
type input "3000"
click at [83, 96] on input "0" at bounding box center [81, 91] width 21 height 14
type input "1500"
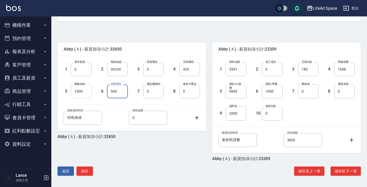
type input "500"
type input "3000"
click at [349, 171] on button "儲存並下一筆" at bounding box center [346, 172] width 30 height 10
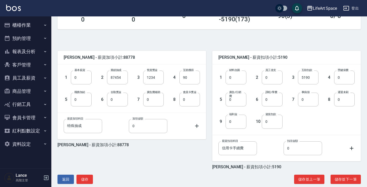
scroll to position [97, 0]
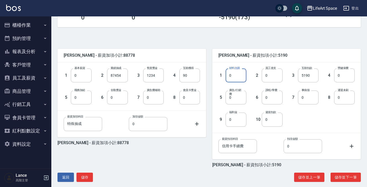
click at [242, 77] on input "0" at bounding box center [236, 76] width 21 height 14
type input "7681"
type input "1698"
type input "10430"
type input "1000"
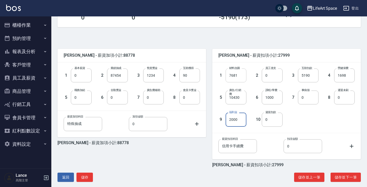
type input "2000"
click at [76, 101] on input "0" at bounding box center [81, 98] width 21 height 14
type input "1500"
type input "500"
type input "5215"
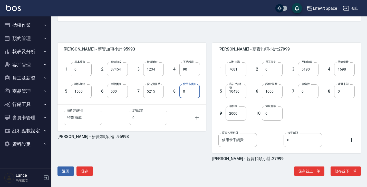
scroll to position [103, 0]
click at [342, 172] on button "儲存並下一筆" at bounding box center [346, 172] width 30 height 10
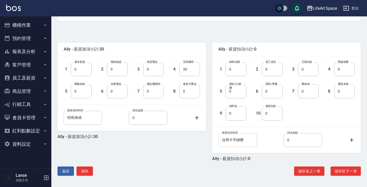
scroll to position [103, 0]
click at [87, 73] on input "0" at bounding box center [81, 69] width 21 height 14
drag, startPoint x: 193, startPoint y: 70, endPoint x: 177, endPoint y: 68, distance: 16.2
click at [177, 68] on div "4 互助獲得 30 互助獲得" at bounding box center [182, 65] width 36 height 22
type input "0"
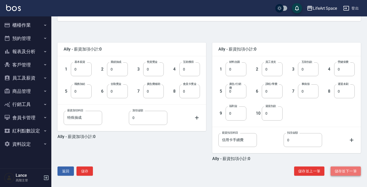
click at [344, 173] on button "儲存並下一筆" at bounding box center [346, 172] width 30 height 10
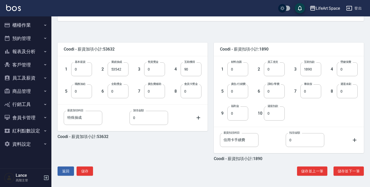
scroll to position [103, 0]
click at [240, 73] on input "0" at bounding box center [237, 69] width 21 height 14
type input "9191"
type input "1228"
type input "7841"
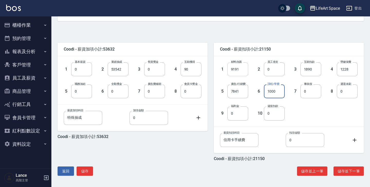
type input "1000"
type input "100"
type input "1290"
click at [156, 93] on input "0" at bounding box center [154, 91] width 21 height 14
type input "3000"
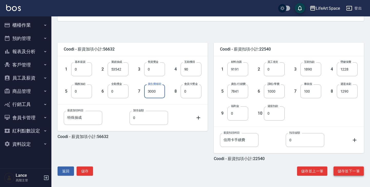
click at [350, 169] on button "儲存並下一筆" at bounding box center [348, 172] width 30 height 10
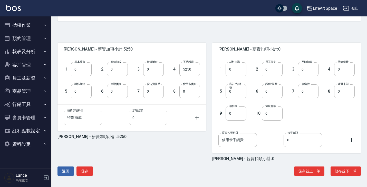
scroll to position [103, 0]
click at [83, 73] on input "0" at bounding box center [81, 69] width 21 height 14
type input "28590"
drag, startPoint x: 197, startPoint y: 72, endPoint x: 178, endPoint y: 67, distance: 20.2
click at [178, 67] on div "4 互助獲得 5250 互助獲得" at bounding box center [182, 65] width 36 height 22
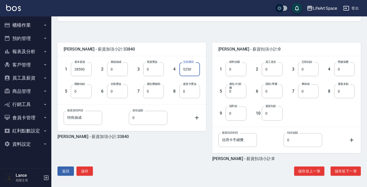
type input "0"
click at [236, 76] on input "0" at bounding box center [236, 69] width 21 height 14
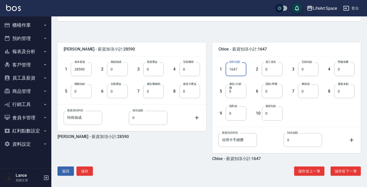
type input "1647"
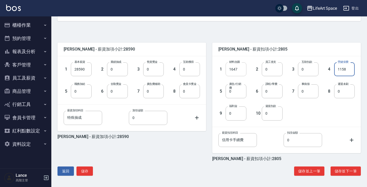
type input "1158"
type input "1000"
click at [236, 116] on input "0" at bounding box center [236, 114] width 21 height 14
type input "2000"
click at [343, 92] on input "0" at bounding box center [344, 91] width 21 height 14
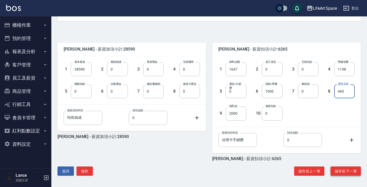
type input "460"
click at [347, 171] on button "儲存並下一筆" at bounding box center [346, 172] width 30 height 10
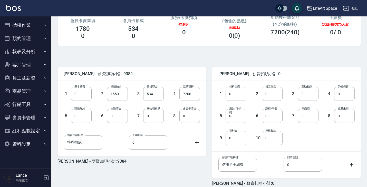
scroll to position [78, 0]
click at [85, 96] on input "0" at bounding box center [81, 94] width 21 height 14
type input "28590"
drag, startPoint x: 195, startPoint y: 97, endPoint x: 174, endPoint y: 94, distance: 21.5
click at [174, 94] on div "4 互助獲得 7200 互助獲得" at bounding box center [182, 90] width 36 height 22
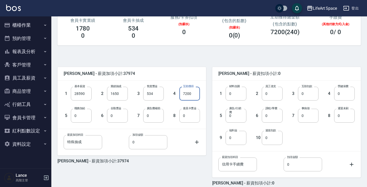
type input "0"
click at [241, 94] on input "0" at bounding box center [236, 94] width 21 height 14
type input "1264"
type input "1158"
type input "1000"
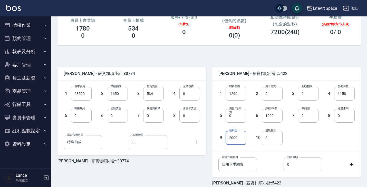
type input "2000"
click at [119, 121] on input "0" at bounding box center [117, 116] width 21 height 14
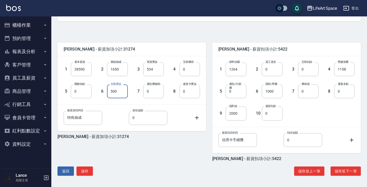
scroll to position [103, 0]
type input "500"
click at [344, 171] on button "儲存並下一筆" at bounding box center [346, 172] width 30 height 10
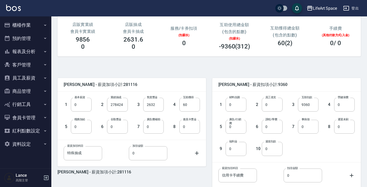
scroll to position [72, 0]
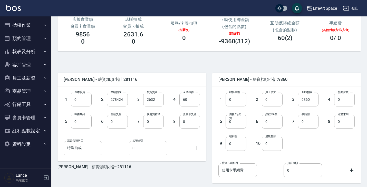
click at [242, 101] on input "0" at bounding box center [236, 100] width 21 height 14
type input "26214"
type input "2638"
type input "11020"
type input "1000"
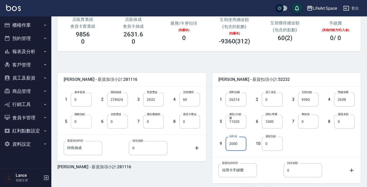
type input "2000"
click at [83, 126] on input "0" at bounding box center [81, 122] width 21 height 14
type input "3000"
type input "5510"
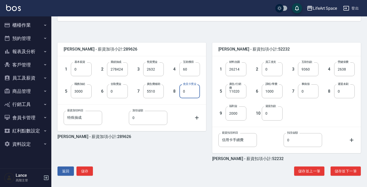
scroll to position [103, 0]
click at [344, 172] on button "儲存並下一筆" at bounding box center [346, 172] width 30 height 10
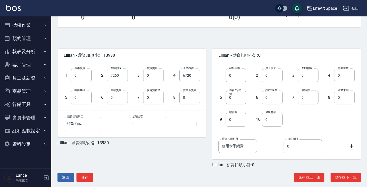
scroll to position [98, 0]
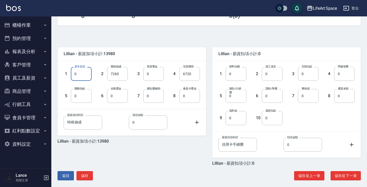
click at [88, 75] on input "0" at bounding box center [81, 74] width 21 height 14
type input "29500"
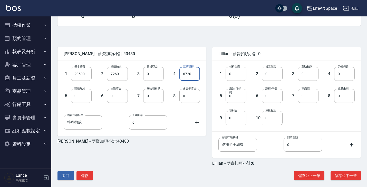
drag, startPoint x: 196, startPoint y: 77, endPoint x: 166, endPoint y: 68, distance: 31.6
click at [166, 68] on div "4 互助獲得 6720 互助獲得" at bounding box center [182, 70] width 36 height 22
type input "0"
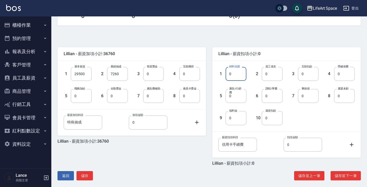
click at [238, 72] on input "0" at bounding box center [236, 74] width 21 height 14
click at [244, 72] on input "1659" at bounding box center [236, 74] width 21 height 14
type input "1658"
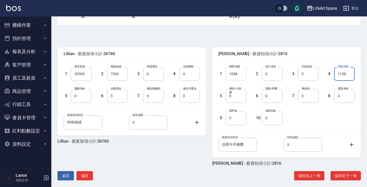
type input "1158"
type input "1000"
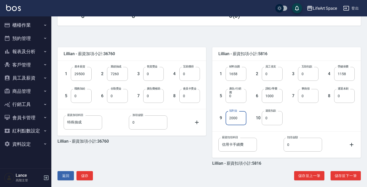
type input "2000"
click at [249, 158] on div "薪資扣項科目 信用卡手續費 薪資扣項科目 扣項金額 0 扣項金額" at bounding box center [286, 145] width 149 height 26
drag, startPoint x: 248, startPoint y: 146, endPoint x: 208, endPoint y: 147, distance: 39.8
click at [208, 147] on div "Lillian - 薪資扣項小計:5816 1 材料自購 1658 材料自購 2 員工借支 0 員工借支 3 互助扣款 0 互助扣款 4 勞健保費 1158 …" at bounding box center [283, 103] width 155 height 125
paste input "衝刺班課費"
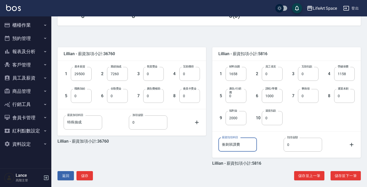
drag, startPoint x: 221, startPoint y: 145, endPoint x: 242, endPoint y: 146, distance: 21.6
click at [242, 146] on input "衝刺班課費" at bounding box center [238, 145] width 39 height 14
type input "衝刺班課費"
click at [306, 148] on input "0" at bounding box center [303, 145] width 39 height 14
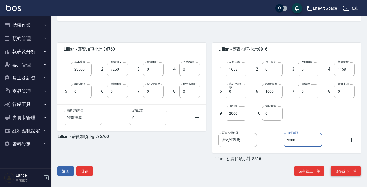
scroll to position [103, 0]
type input "3000"
click at [350, 172] on button "儲存並下一筆" at bounding box center [346, 172] width 30 height 10
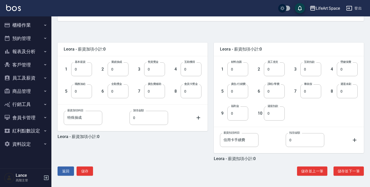
scroll to position [103, 0]
click at [349, 174] on button "儲存並下一筆" at bounding box center [348, 172] width 30 height 10
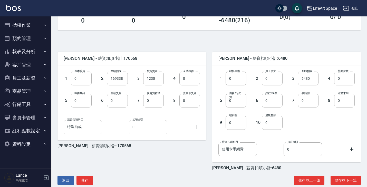
scroll to position [94, 0]
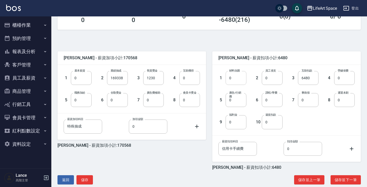
click at [236, 83] on input "0" at bounding box center [236, 78] width 21 height 14
type input "16731"
type input "1228"
type input "12619"
click at [156, 103] on input "0" at bounding box center [153, 100] width 21 height 14
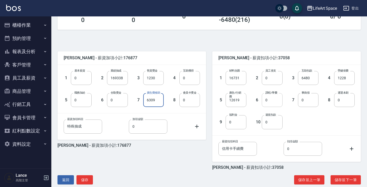
type input "6309"
click at [276, 102] on input "0" at bounding box center [272, 100] width 21 height 14
type input "1000"
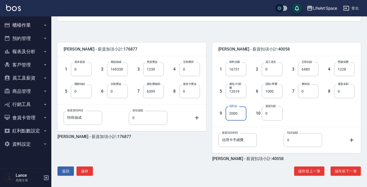
scroll to position [103, 0]
type input "2000"
click at [344, 169] on button "儲存並下一筆" at bounding box center [346, 172] width 30 height 10
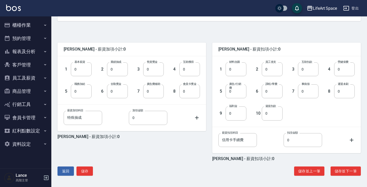
scroll to position [103, 0]
click at [341, 172] on button "儲存並下一筆" at bounding box center [346, 172] width 30 height 10
click at [242, 72] on input "0" at bounding box center [236, 69] width 21 height 14
type input "7810"
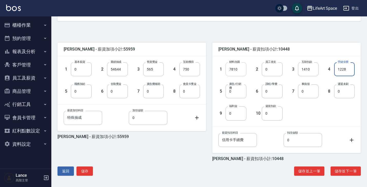
type input "1228"
type input "9256"
type input "1000"
type input "2000"
drag, startPoint x: 244, startPoint y: 141, endPoint x: 198, endPoint y: 141, distance: 46.7
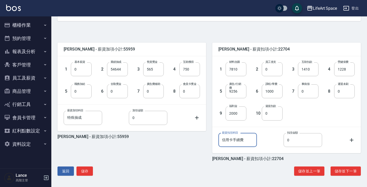
click at [198, 141] on div "Nicole - 薪資加項小計:55959 1 基本薪資 0 基本薪資 2 業績抽成 54644 業績抽成 3 售貨獎金 565 售貨獎金 4 互助獲得 75…" at bounding box center [206, 98] width 310 height 125
paste input "衝刺班課"
type input "衝刺班課費"
click at [310, 142] on input "0" at bounding box center [303, 140] width 39 height 14
type input "3000"
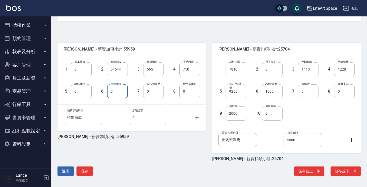
click at [119, 93] on input "0" at bounding box center [117, 91] width 21 height 14
type input "500"
click at [157, 90] on input "0" at bounding box center [153, 91] width 21 height 14
type input "3000"
click at [340, 172] on button "儲存並下一筆" at bounding box center [346, 172] width 30 height 10
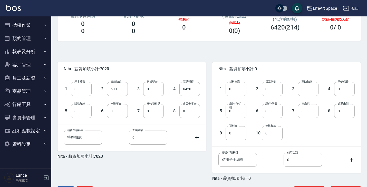
scroll to position [84, 0]
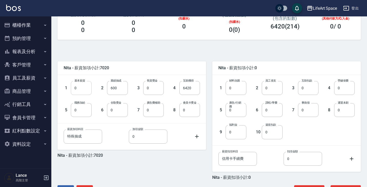
click at [90, 90] on input "0" at bounding box center [81, 88] width 21 height 14
type input "29500"
click at [202, 89] on div "1 基本薪資 29500 基本薪資 2 業績抽成 600 業績抽成 3 售貨獎金 0 售貨獎金 4 互助獲得 6420 互助獲得 5 職務加給 0 職務加給 …" at bounding box center [132, 99] width 149 height 48
click at [193, 88] on input "6420" at bounding box center [189, 88] width 21 height 14
drag, startPoint x: 193, startPoint y: 88, endPoint x: 188, endPoint y: 88, distance: 5.7
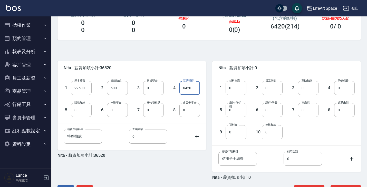
click at [188, 88] on input "6420" at bounding box center [189, 88] width 21 height 14
type input "0"
click at [240, 89] on input "0" at bounding box center [236, 88] width 21 height 14
type input "5146"
type input "1158"
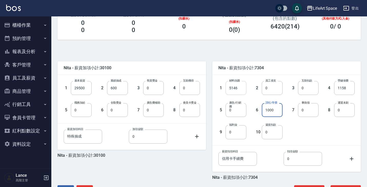
type input "1000"
type input "2000"
click at [249, 171] on div "薪資扣項科目 信用卡手續費 薪資扣項科目 扣項金額 0 扣項金額" at bounding box center [286, 159] width 149 height 26
drag, startPoint x: 246, startPoint y: 161, endPoint x: 208, endPoint y: 160, distance: 38.3
click at [208, 160] on div "Nita - 薪資扣項小計:9304 1 材料自購 5146 材料自購 2 員工借支 0 員工借支 3 互助扣款 0 互助扣款 4 勞健保費 1158 勞健保…" at bounding box center [283, 117] width 155 height 125
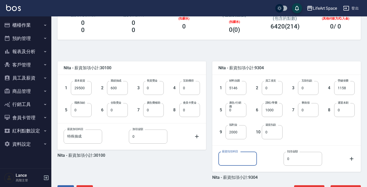
paste input "衝刺班課費"
type input "衝刺班課費"
click at [302, 163] on input "0" at bounding box center [303, 159] width 39 height 14
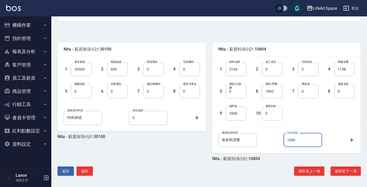
scroll to position [103, 0]
type input "1500"
click at [342, 172] on button "儲存並下一筆" at bounding box center [346, 172] width 30 height 10
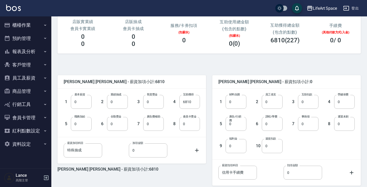
scroll to position [76, 0]
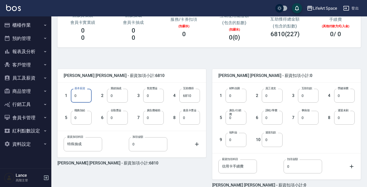
click at [79, 97] on input "0" at bounding box center [81, 96] width 21 height 14
type input "28590"
type input "0"
click at [241, 100] on input "0" at bounding box center [236, 96] width 21 height 14
type input "875"
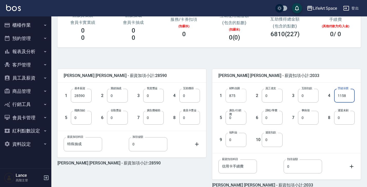
type input "1158"
type input "1000"
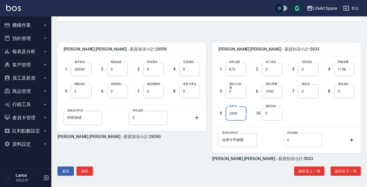
scroll to position [103, 0]
type input "2000"
click at [344, 171] on button "儲存並下一筆" at bounding box center [346, 172] width 30 height 10
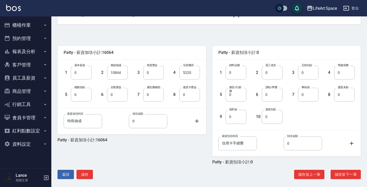
scroll to position [101, 0]
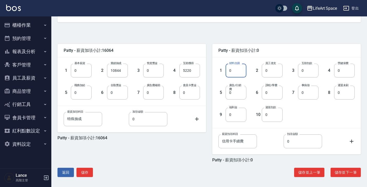
click at [234, 71] on input "0" at bounding box center [236, 71] width 21 height 14
type input "1540"
click at [84, 75] on input "0" at bounding box center [81, 71] width 21 height 14
type input "28800"
type input "0"
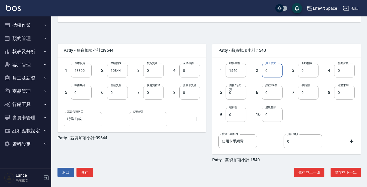
click at [278, 76] on input "0" at bounding box center [272, 71] width 21 height 14
type input "1167"
type input "1000"
type input "2000"
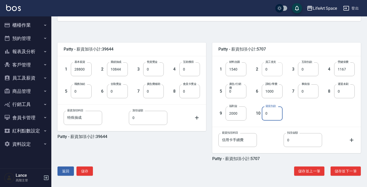
scroll to position [103, 0]
click at [339, 172] on button "儲存並下一筆" at bounding box center [346, 172] width 30 height 10
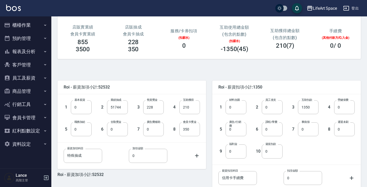
scroll to position [65, 0]
click at [236, 108] on input "0" at bounding box center [236, 107] width 21 height 14
type input "2593"
type input "1228"
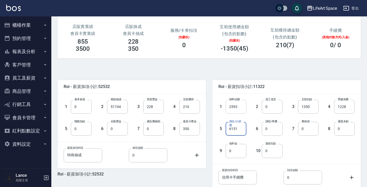
type input "6151"
type input "1000"
type input "2000"
click at [118, 131] on input "0" at bounding box center [117, 129] width 21 height 14
type input "500"
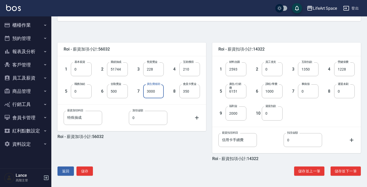
scroll to position [103, 0]
type input "3000"
click at [345, 172] on button "儲存並下一筆" at bounding box center [346, 172] width 30 height 10
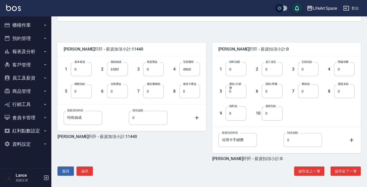
scroll to position [103, 0]
click at [88, 72] on input "0" at bounding box center [81, 69] width 21 height 14
type input "29500"
click at [190, 74] on input "4860" at bounding box center [189, 69] width 21 height 14
type input "0"
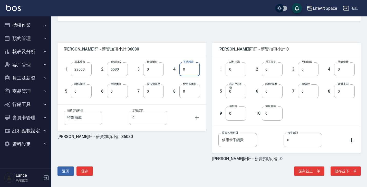
click at [239, 75] on input "0" at bounding box center [236, 69] width 21 height 14
type input "3076"
type input "1158"
type input "1000"
type input "3640"
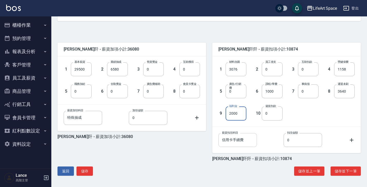
type input "2000"
drag, startPoint x: 245, startPoint y: 144, endPoint x: 183, endPoint y: 140, distance: 62.2
click at [183, 140] on div "Sophia阡阡 - 薪資加項小計:36080 1 基本薪資 29500 基本薪資 2 業績抽成 6580 業績抽成 3 售貨獎金 0 售貨獎金 4 互助獲得…" at bounding box center [206, 98] width 310 height 125
paste input "衝刺班課"
type input "衝刺班課費"
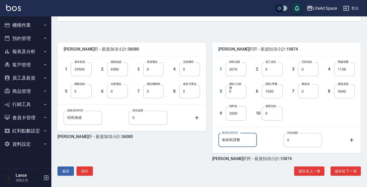
click at [301, 148] on div "薪資扣項科目 衝刺班課費 薪資扣項科目 扣項金額 0 扣項金額" at bounding box center [286, 140] width 149 height 26
click at [301, 146] on input "0" at bounding box center [303, 140] width 39 height 14
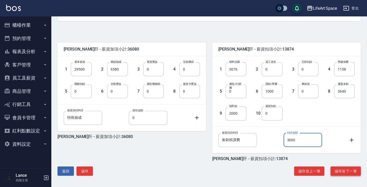
type input "3000"
click at [340, 171] on button "儲存並下一筆" at bounding box center [346, 172] width 30 height 10
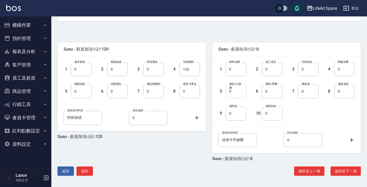
scroll to position [103, 0]
click at [193, 71] on input "120" at bounding box center [189, 69] width 21 height 14
drag, startPoint x: 193, startPoint y: 71, endPoint x: 173, endPoint y: 71, distance: 20.5
click at [173, 71] on div "4 互助獲得 120 互助獲得" at bounding box center [182, 65] width 36 height 22
type input "0"
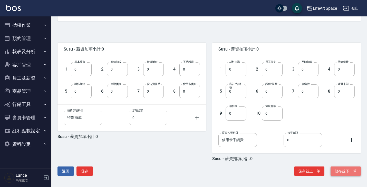
click at [348, 174] on button "儲存並下一筆" at bounding box center [346, 172] width 30 height 10
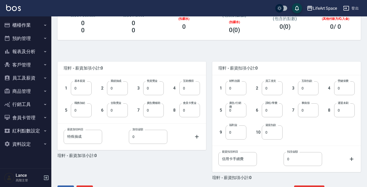
scroll to position [85, 0]
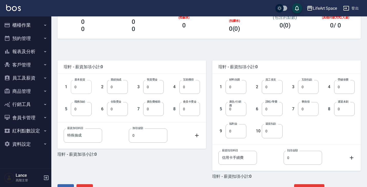
click at [83, 90] on input "0" at bounding box center [81, 87] width 21 height 14
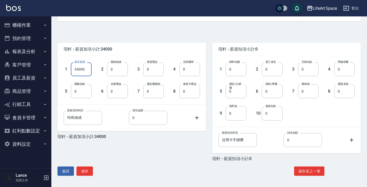
scroll to position [103, 0]
type input "34000"
click at [91, 172] on button "儲存" at bounding box center [85, 172] width 16 height 10
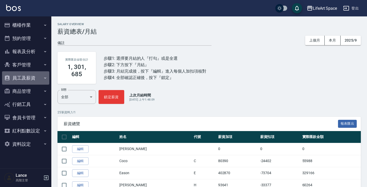
click at [37, 80] on button "員工及薪資" at bounding box center [25, 77] width 47 height 13
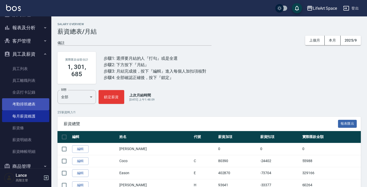
scroll to position [24, 0]
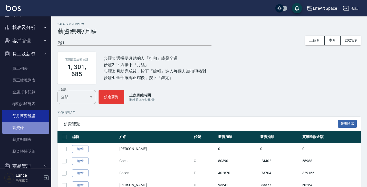
click at [28, 131] on link "薪資條" at bounding box center [25, 128] width 47 height 12
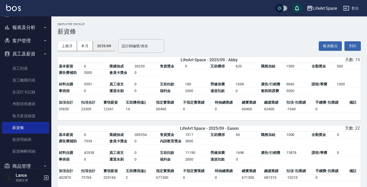
click at [112, 47] on button "2025/09" at bounding box center [104, 46] width 23 height 10
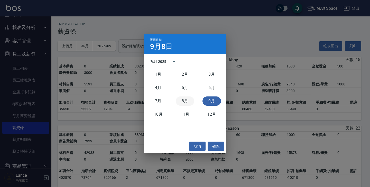
click at [181, 102] on button "8月" at bounding box center [185, 101] width 18 height 9
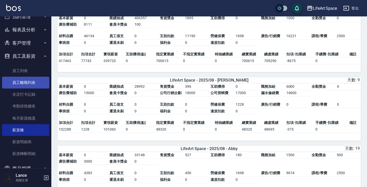
scroll to position [24, 0]
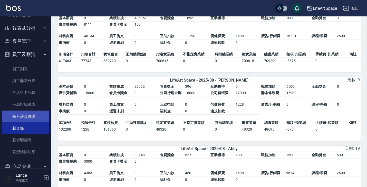
click at [35, 119] on link "每月薪資維護" at bounding box center [25, 117] width 47 height 12
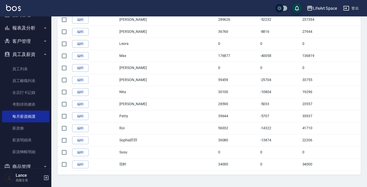
scroll to position [274, 0]
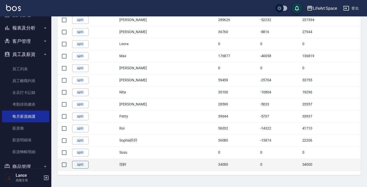
click at [79, 167] on link "編輯" at bounding box center [80, 165] width 16 height 8
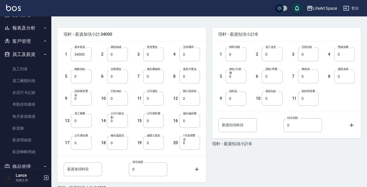
scroll to position [121, 0]
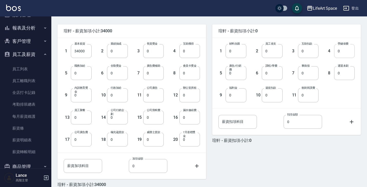
click at [353, 53] on input "0" at bounding box center [344, 51] width 21 height 14
type input "1586"
click at [310, 74] on input "0" at bounding box center [308, 73] width 21 height 14
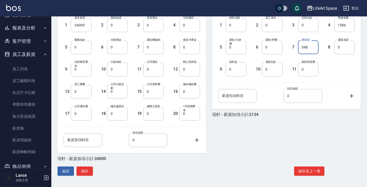
scroll to position [147, 0]
type input "548"
click at [88, 173] on button "儲存" at bounding box center [85, 172] width 16 height 10
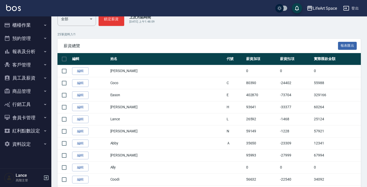
scroll to position [88, 0]
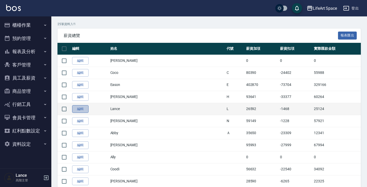
click at [84, 110] on link "編輯" at bounding box center [80, 109] width 16 height 8
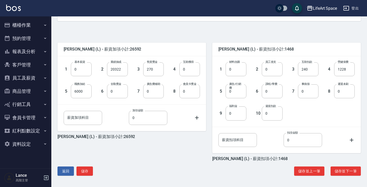
scroll to position [103, 0]
click at [158, 93] on input "0" at bounding box center [153, 91] width 21 height 14
type input "15000"
type input "u"
type input "行銷企劃"
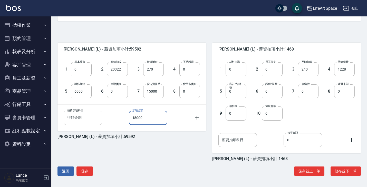
type input "18000"
click at [193, 120] on div "薪資加項科目 行銷企劃 薪資加項科目 加項金額 18000 加項金額" at bounding box center [132, 118] width 136 height 14
click at [198, 119] on icon at bounding box center [197, 118] width 6 height 6
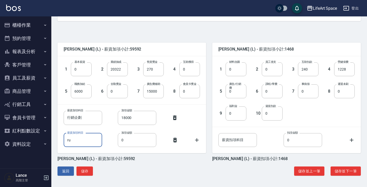
type input "r"
type input "0"
click at [95, 141] on input "薪資加項科目" at bounding box center [83, 140] width 39 height 14
type input "u"
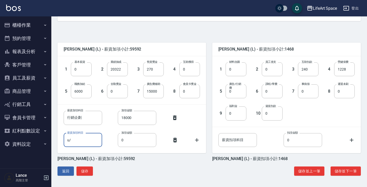
type input "u"
type input "以"
type input "影片剪輯"
click at [125, 143] on input "0" at bounding box center [137, 140] width 39 height 14
type input "15000"
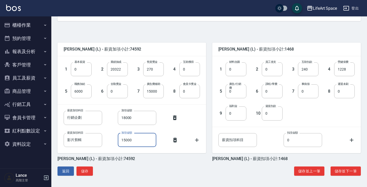
click at [197, 140] on icon at bounding box center [197, 140] width 6 height 6
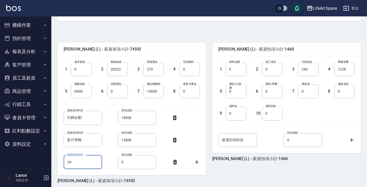
type input "2"
type input "待"
click at [65, 173] on div "薪資加項科目 行銷企劃 薪資加項科目 加項金額 18000 加項金額 薪資加項科目 影片剪輯 薪資加項科目 加項金額 15000 加項金額 薪資加項科目 待電…" at bounding box center [132, 140] width 149 height 70
click at [82, 162] on input "待電業配" at bounding box center [83, 162] width 39 height 14
click at [76, 162] on input "待電業配" at bounding box center [83, 162] width 39 height 14
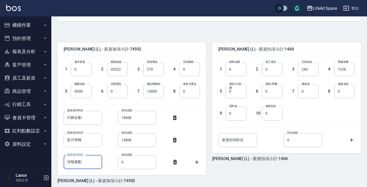
type input "待墊業配"
click at [144, 156] on input "0" at bounding box center [137, 162] width 39 height 14
type input "2000"
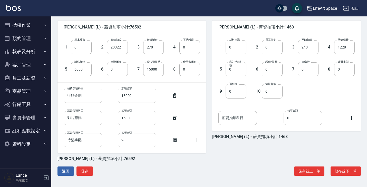
scroll to position [125, 0]
click at [197, 141] on icon at bounding box center [197, 140] width 4 height 4
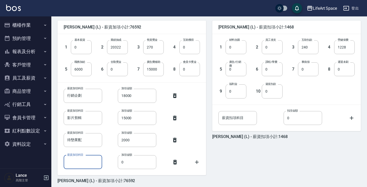
click at [75, 164] on input "薪資加項科目" at bounding box center [83, 162] width 39 height 14
type input "d"
click at [68, 96] on input "行銷企劃" at bounding box center [83, 96] width 39 height 14
click at [92, 160] on input "待墊課費" at bounding box center [83, 162] width 39 height 14
type input "待墊課程費用"
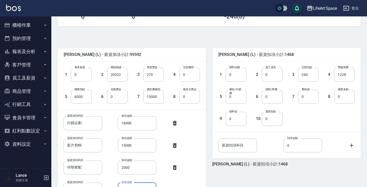
scroll to position [79, 0]
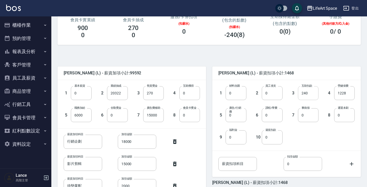
type input "23000"
type input "0"
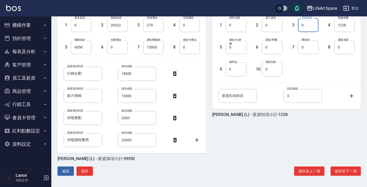
scroll to position [147, 0]
click at [79, 169] on button "儲存" at bounding box center [85, 172] width 16 height 10
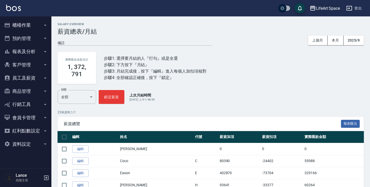
click at [321, 7] on div "LifeArt Space" at bounding box center [328, 8] width 24 height 6
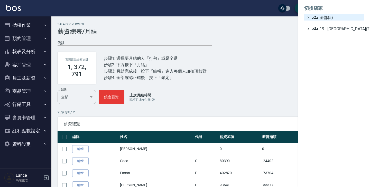
click at [323, 19] on span "全部(5)" at bounding box center [337, 17] width 50 height 6
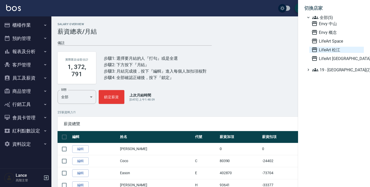
click at [325, 51] on span "LifeArt 松江" at bounding box center [336, 50] width 50 height 6
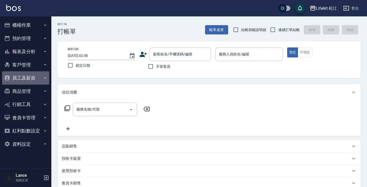
click at [39, 80] on button "員工及薪資" at bounding box center [25, 77] width 47 height 13
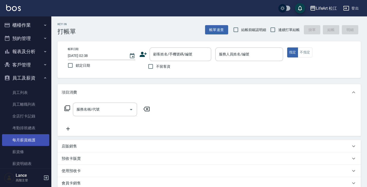
click at [32, 141] on link "每月薪資維護" at bounding box center [25, 140] width 47 height 12
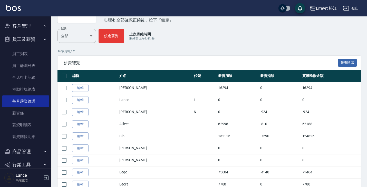
scroll to position [55, 0]
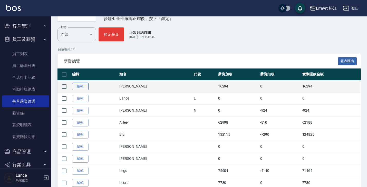
click at [81, 86] on link "編輯" at bounding box center [80, 87] width 16 height 8
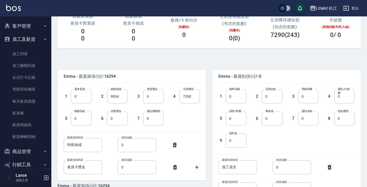
scroll to position [77, 0]
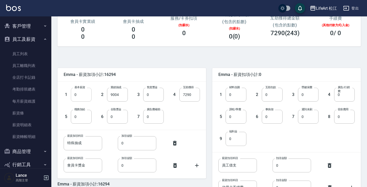
click at [89, 100] on input "0" at bounding box center [81, 95] width 21 height 14
type input "29500"
type input "0"
click at [245, 95] on input "0" at bounding box center [236, 95] width 21 height 14
type input "9176"
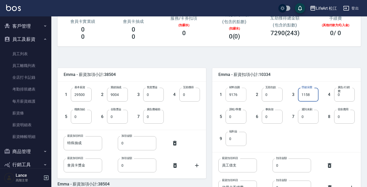
type input "1158"
type input "6462"
type input "1000"
type input "398"
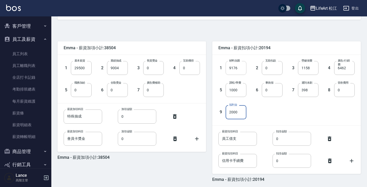
scroll to position [111, 0]
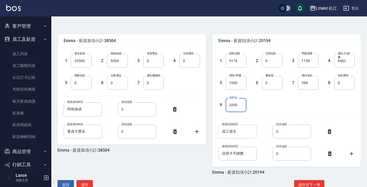
type input "2000"
drag, startPoint x: 236, startPoint y: 130, endPoint x: 204, endPoint y: 128, distance: 32.2
click at [204, 128] on div "Emma - 薪資加項小計:38504 1 基本薪資 29500 基本薪資 2 業績抽成 9004 業績抽成 3 售貨獎金 0 售貨獎金 4 互助獲得 0 互…" at bounding box center [206, 101] width 310 height 147
paste input "衝刺班課費"
type input "衝刺班課費"
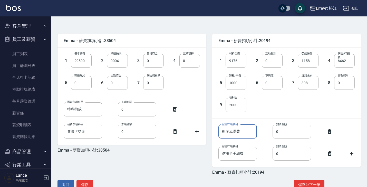
click at [291, 134] on input "0" at bounding box center [292, 132] width 39 height 14
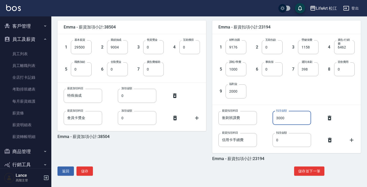
scroll to position [125, 0]
type input "3000"
click at [313, 170] on button "儲存並下一筆" at bounding box center [309, 172] width 30 height 10
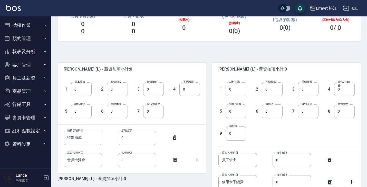
scroll to position [89, 0]
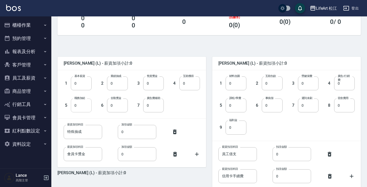
click at [83, 108] on input "0" at bounding box center [81, 106] width 21 height 14
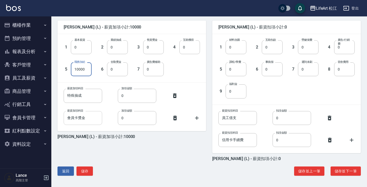
scroll to position [125, 0]
type input "10000"
drag, startPoint x: 85, startPoint y: 98, endPoint x: 60, endPoint y: 101, distance: 25.1
click at [60, 101] on div "薪資加項科目 特殊抽成 薪資加項科目 加項金額 0 加項金額" at bounding box center [127, 92] width 145 height 22
type input "特"
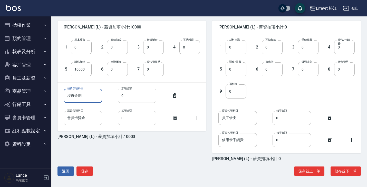
type input "洨肖企劃"
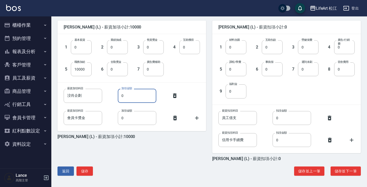
type input "0"
click at [78, 99] on input "洨肖企劃" at bounding box center [83, 96] width 39 height 14
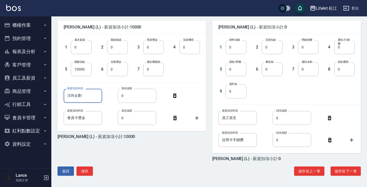
drag, startPoint x: 82, startPoint y: 98, endPoint x: 47, endPoint y: 89, distance: 36.3
click at [47, 89] on div "LifeArt 松江 登出 櫃檯作業 打帳單 帳單列表 掛單列表 座位開單 營業儀表板 現金收支登錄 高階收支登錄 材料自購登錄 每日結帳 排班表 現場電腦打…" at bounding box center [183, 31] width 367 height 312
type input "行銷企劃"
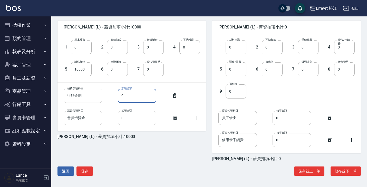
click at [129, 97] on input "0" at bounding box center [137, 96] width 39 height 14
click at [124, 96] on input "011000" at bounding box center [137, 96] width 39 height 14
type input "11000"
click at [94, 121] on input "會員卡獎金" at bounding box center [83, 118] width 39 height 14
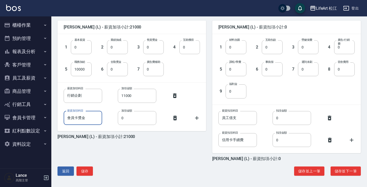
drag, startPoint x: 87, startPoint y: 118, endPoint x: 49, endPoint y: 117, distance: 38.8
click at [49, 117] on div "LifeArt 松江 登出 櫃檯作業 打帳單 帳單列表 掛單列表 座位開單 營業儀表板 現金收支登錄 高階收支登錄 材料自購登錄 每日結帳 排班表 現場電腦打…" at bounding box center [183, 31] width 367 height 312
type input "r"
type input "剪輯費用"
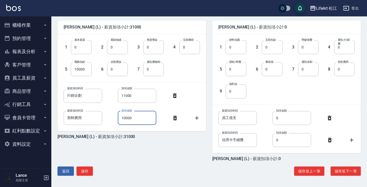
type input "10000"
click at [199, 117] on icon at bounding box center [197, 118] width 6 height 6
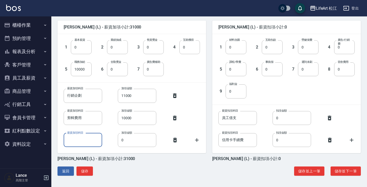
click at [80, 139] on input "薪資加項科目" at bounding box center [83, 140] width 39 height 14
type input "j"
type input "霧化機"
type input "10730"
click at [196, 140] on icon at bounding box center [197, 140] width 4 height 4
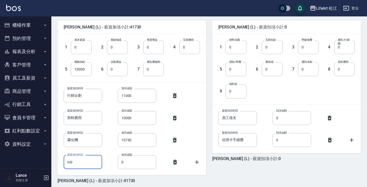
type input "m"
type input "員工聚餐"
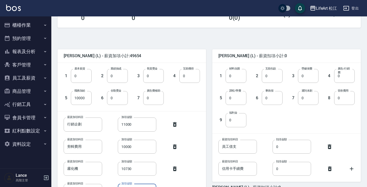
scroll to position [90, 0]
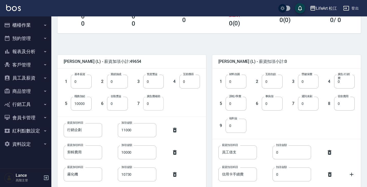
type input "7924"
click at [154, 105] on input "0" at bounding box center [153, 104] width 21 height 14
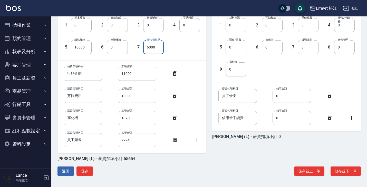
scroll to position [147, 0]
type input "6000"
click at [338, 170] on button "儲存並下一筆" at bounding box center [346, 172] width 30 height 10
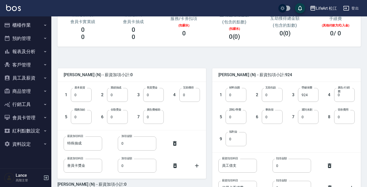
scroll to position [101, 0]
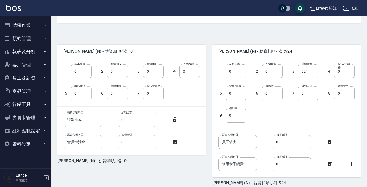
click at [81, 97] on input "0" at bounding box center [81, 94] width 21 height 14
type input "6000"
type input "特"
type input "1"
type input "辦公室房租"
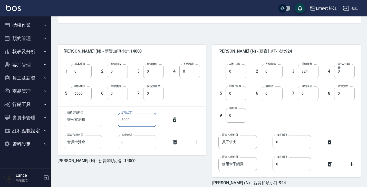
type input "8000"
type input "公司廣告費"
type input "15720"
click at [196, 144] on icon at bounding box center [197, 142] width 6 height 6
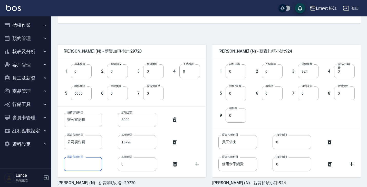
click at [84, 163] on input "薪資加項科目" at bounding box center [83, 164] width 39 height 14
type input "j"
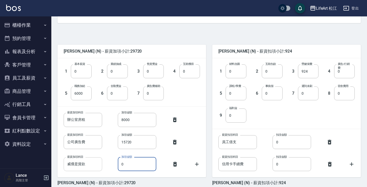
click at [78, 164] on input "威傑是貨款" at bounding box center [83, 164] width 39 height 14
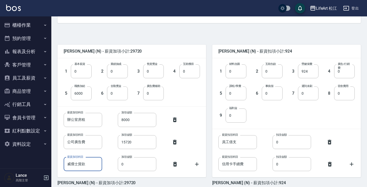
type input "威傑士貨款"
click at [134, 164] on input "0" at bounding box center [137, 164] width 39 height 14
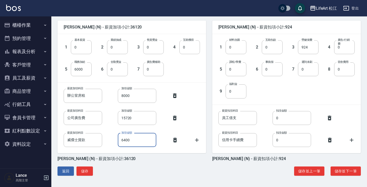
scroll to position [125, 0]
type input "6400"
click at [196, 140] on icon at bounding box center [197, 140] width 6 height 6
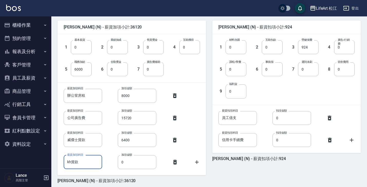
type input "kh貨款"
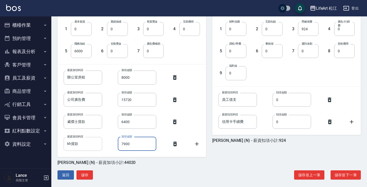
scroll to position [144, 0]
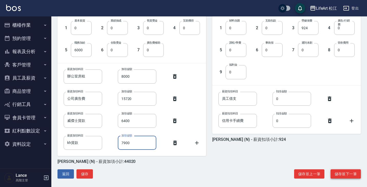
type input "7900"
click at [349, 172] on button "儲存並下一筆" at bounding box center [346, 174] width 30 height 10
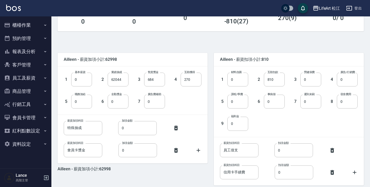
scroll to position [93, 0]
click at [237, 78] on input "0" at bounding box center [237, 79] width 21 height 14
type input "7288"
type input "1228"
type input "12278"
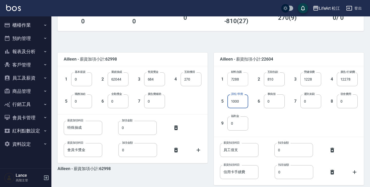
type input "1000"
type input "300"
type input "2000"
drag, startPoint x: 241, startPoint y: 149, endPoint x: 210, endPoint y: 148, distance: 30.3
click at [210, 148] on div "Ailleen - 薪資扣項小計:24904 1 材料自購 7288 材料自購 2 互助扣款 810 互助扣款 3 勞健保費 1228 勞健保費 4 廣告/行…" at bounding box center [285, 119] width 156 height 147
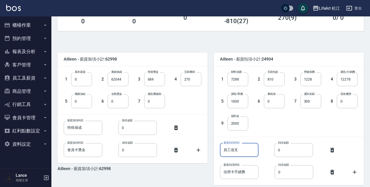
paste input "衝刺班課費"
type input "衝刺班課費"
click at [296, 148] on input "0" at bounding box center [293, 150] width 39 height 14
type input "3000"
click at [83, 103] on input "0" at bounding box center [81, 101] width 21 height 14
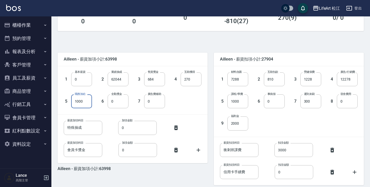
type input "1000"
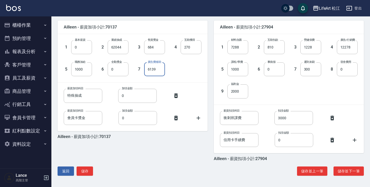
scroll to position [125, 0]
type input "6139"
click at [349, 170] on button "儲存並下一筆" at bounding box center [348, 172] width 30 height 10
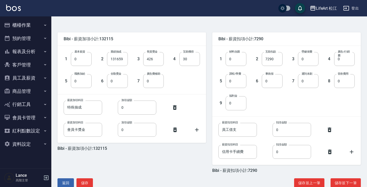
scroll to position [117, 0]
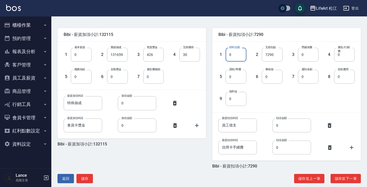
click at [242, 55] on input "0" at bounding box center [236, 55] width 21 height 14
type input "7156"
type input "1228"
type input "6294"
type input "1000"
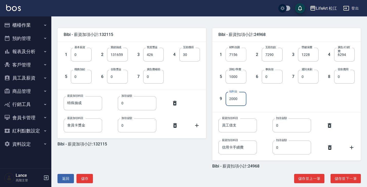
type input "2000"
paste input "衝刺班課費"
type input "衝刺班課費"
type input "3000"
click at [152, 81] on input "0" at bounding box center [153, 77] width 21 height 14
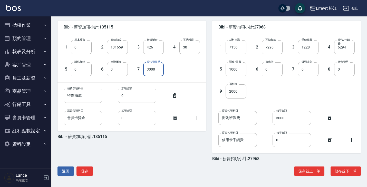
scroll to position [125, 0]
type input "3000"
click at [341, 175] on button "儲存並下一筆" at bounding box center [346, 172] width 30 height 10
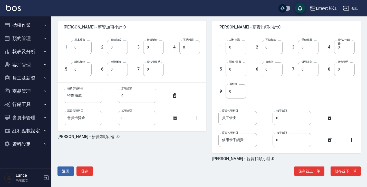
scroll to position [125, 0]
click at [299, 175] on button "儲存並上一筆" at bounding box center [309, 172] width 30 height 10
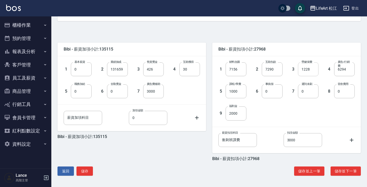
scroll to position [103, 0]
click at [335, 172] on button "儲存並下一筆" at bounding box center [346, 172] width 30 height 10
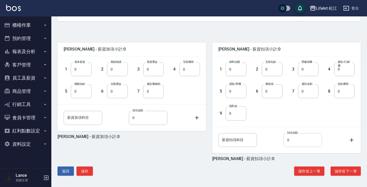
scroll to position [103, 0]
click at [346, 173] on button "儲存並下一筆" at bounding box center [346, 172] width 30 height 10
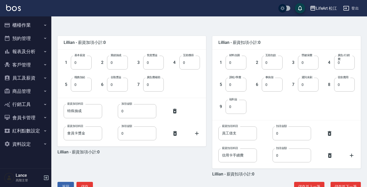
scroll to position [120, 0]
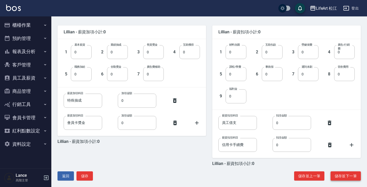
click at [344, 176] on button "儲存並下一筆" at bounding box center [346, 177] width 30 height 10
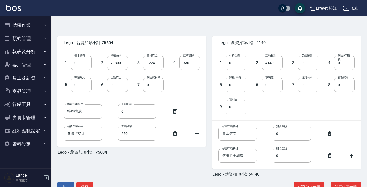
scroll to position [108, 0]
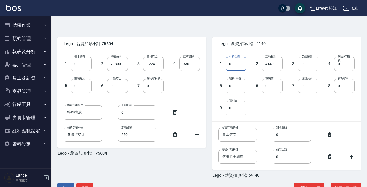
click at [237, 67] on input "0" at bounding box center [236, 64] width 21 height 14
type input "10001"
type input "1228"
type input "15763"
type input "1000"
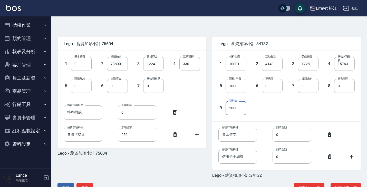
type input "2000"
click at [87, 89] on input "0" at bounding box center [81, 86] width 21 height 14
type input "4000"
type input "500"
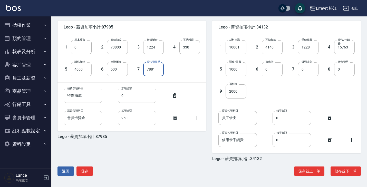
scroll to position [125, 0]
type input "7881"
click at [344, 173] on button "儲存並下一筆" at bounding box center [346, 172] width 30 height 10
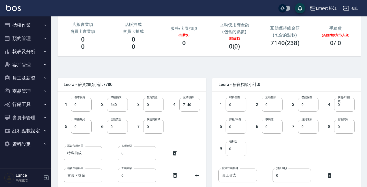
scroll to position [73, 0]
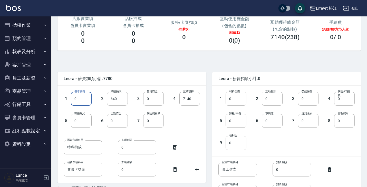
click at [86, 99] on input "0" at bounding box center [81, 99] width 21 height 14
type input "29500"
type input "0"
click at [238, 102] on input "0" at bounding box center [236, 99] width 21 height 14
type input "1160"
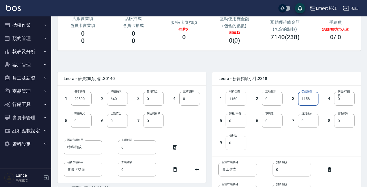
type input "1158"
type input "0"
click at [236, 128] on div "9 福利金 0 福利金" at bounding box center [228, 139] width 36 height 22
click at [236, 125] on input "0" at bounding box center [236, 121] width 21 height 14
type input "1000"
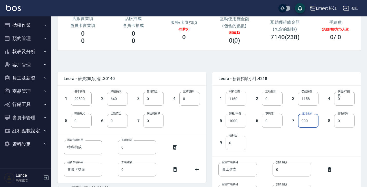
type input "900"
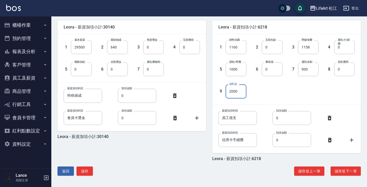
scroll to position [125, 0]
type input "2000"
click at [348, 173] on button "儲存並下一筆" at bounding box center [346, 172] width 30 height 10
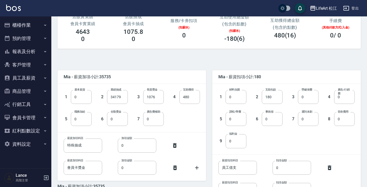
scroll to position [75, 0]
click at [236, 100] on input "0" at bounding box center [236, 97] width 21 height 14
type input "4973"
type input "1228"
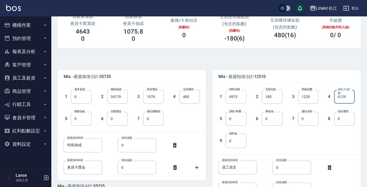
type input "6129"
type input "1000"
type input "2000"
click at [117, 119] on input "0" at bounding box center [117, 119] width 21 height 14
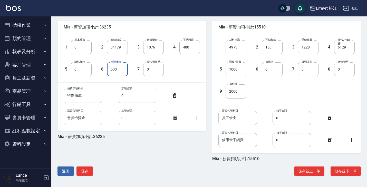
scroll to position [125, 0]
type input "500"
click at [342, 170] on button "儲存並下一筆" at bounding box center [346, 172] width 30 height 10
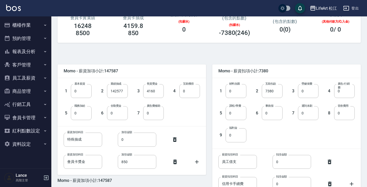
scroll to position [99, 0]
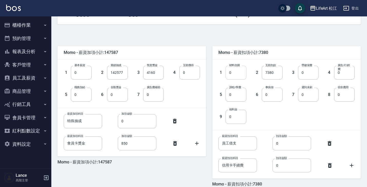
click at [241, 77] on input "0" at bounding box center [236, 73] width 21 height 14
type input "12752"
type input "1698"
click at [343, 71] on label "廣告/行銷費" at bounding box center [345, 67] width 14 height 8
click at [343, 71] on input "0" at bounding box center [344, 73] width 21 height 14
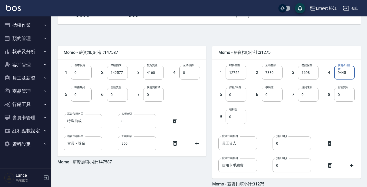
type input "9445"
click at [313, 97] on input "0" at bounding box center [308, 95] width 21 height 14
click at [244, 120] on input "0" at bounding box center [236, 117] width 21 height 14
type input "2000"
click at [122, 94] on input "0" at bounding box center [117, 95] width 21 height 14
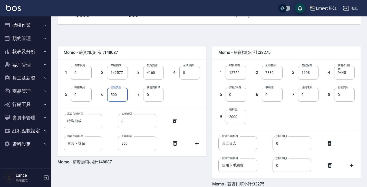
type input "500"
click at [156, 97] on input "0" at bounding box center [153, 95] width 21 height 14
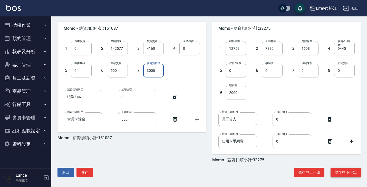
type input "3000"
click at [344, 173] on button "儲存並下一筆" at bounding box center [346, 173] width 30 height 10
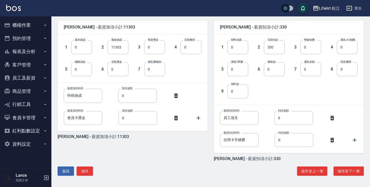
scroll to position [125, 0]
click at [355, 172] on button "儲存並下一筆" at bounding box center [348, 172] width 30 height 10
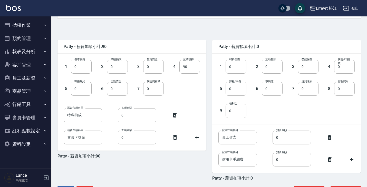
scroll to position [106, 0]
click at [193, 61] on label "互助獲得" at bounding box center [188, 59] width 11 height 4
click at [193, 61] on input "90" at bounding box center [189, 66] width 21 height 14
type input "0"
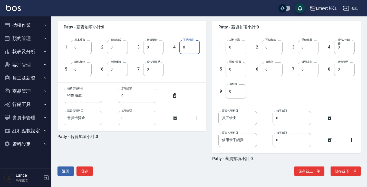
scroll to position [125, 0]
click at [346, 171] on button "儲存並下一筆" at bounding box center [346, 172] width 30 height 10
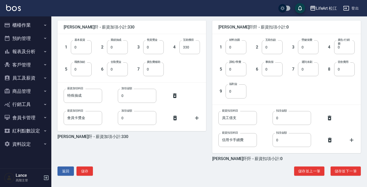
scroll to position [125, 0]
click at [195, 50] on input "330" at bounding box center [189, 47] width 21 height 14
type input "0"
click at [350, 175] on button "儲存並下一筆" at bounding box center [346, 172] width 30 height 10
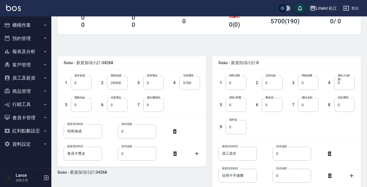
scroll to position [98, 0]
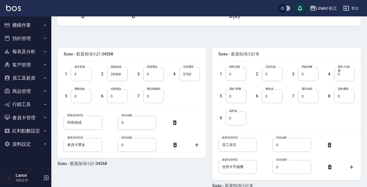
click at [83, 77] on input "0" at bounding box center [81, 74] width 21 height 14
type input "28590"
type input "0"
click at [237, 78] on input "0" at bounding box center [236, 74] width 21 height 14
type input "1929"
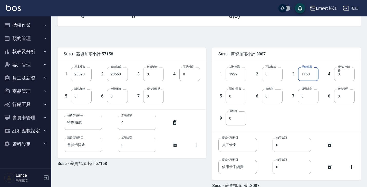
type input "1158"
type input "1000"
type input "2000"
click at [119, 96] on input "0" at bounding box center [117, 96] width 21 height 14
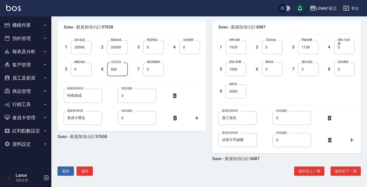
scroll to position [125, 0]
type input "500"
click at [348, 174] on button "儲存並下一筆" at bounding box center [346, 172] width 30 height 10
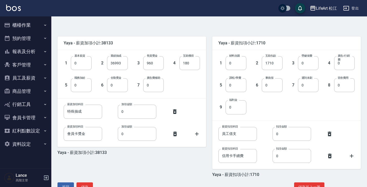
scroll to position [110, 0]
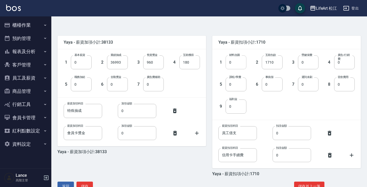
click at [240, 62] on input "0" at bounding box center [236, 62] width 21 height 14
type input "4418"
type input "1228"
type input "12616"
type input "1000"
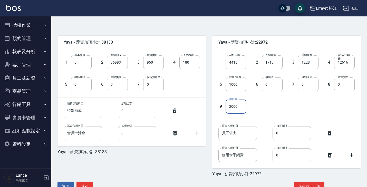
type input "2000"
drag, startPoint x: 239, startPoint y: 132, endPoint x: 202, endPoint y: 132, distance: 36.2
click at [202, 132] on div "Yaya - 薪資加項小計:38133 1 基本薪資 0 基本薪資 2 業績抽成 36993 業績抽成 3 售貨獎金 960 售貨獎金 4 互助獲得 180 …" at bounding box center [206, 103] width 310 height 147
paste input "衝刺班課費"
type input "衝刺班課費"
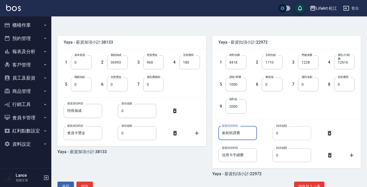
click at [288, 138] on input "0" at bounding box center [292, 133] width 39 height 14
type input "3000"
click at [127, 82] on input "0" at bounding box center [117, 85] width 21 height 14
type input "500"
click at [88, 85] on input "0" at bounding box center [81, 85] width 21 height 14
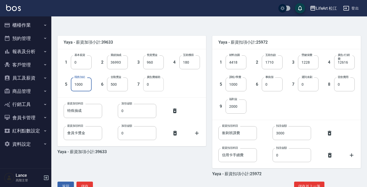
type input "1000"
click at [158, 85] on input "0" at bounding box center [153, 85] width 21 height 14
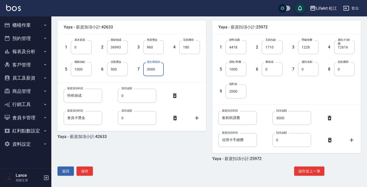
scroll to position [125, 0]
type input "3000"
click at [84, 171] on button "儲存" at bounding box center [85, 172] width 16 height 10
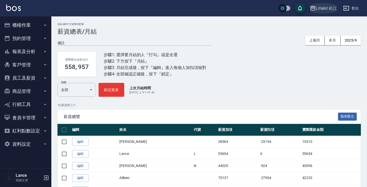
click at [332, 9] on div "LifeArt 松江" at bounding box center [326, 8] width 21 height 6
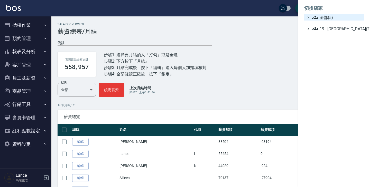
click at [325, 18] on span "全部(5)" at bounding box center [337, 17] width 50 height 6
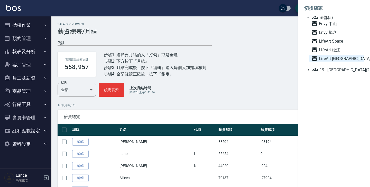
click at [334, 59] on span "LifeArt [GEOGRAPHIC_DATA]" at bounding box center [336, 58] width 50 height 6
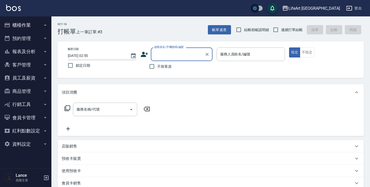
click at [41, 76] on button "員工及薪資" at bounding box center [25, 77] width 47 height 13
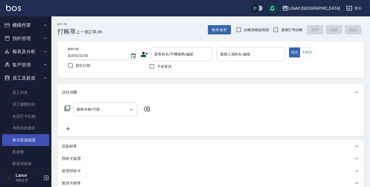
click at [34, 138] on link "每月薪資維護" at bounding box center [25, 140] width 47 height 12
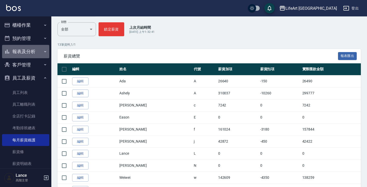
click at [34, 54] on button "報表及分析" at bounding box center [25, 51] width 47 height 13
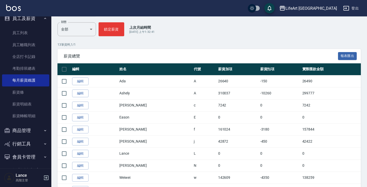
scroll to position [575, 0]
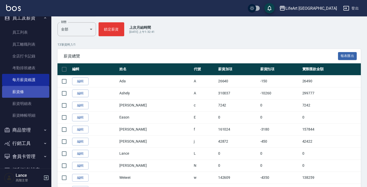
click at [22, 91] on link "薪資條" at bounding box center [25, 92] width 47 height 12
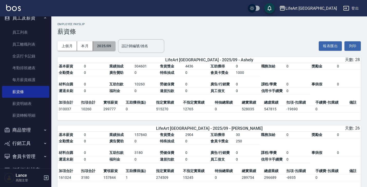
click at [110, 43] on button "2025/09" at bounding box center [104, 46] width 23 height 10
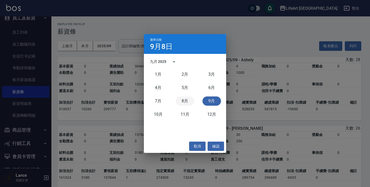
click at [185, 100] on button "8月" at bounding box center [185, 101] width 18 height 9
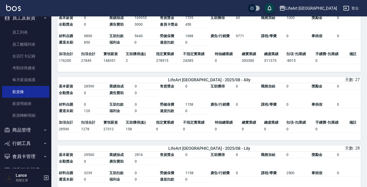
scroll to position [495, 0]
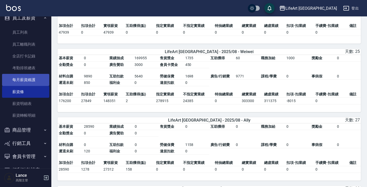
click at [36, 74] on link "每月薪資維護" at bounding box center [25, 80] width 47 height 12
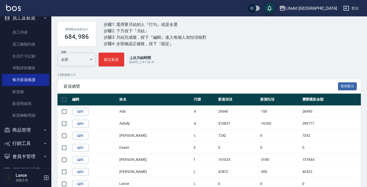
scroll to position [44, 0]
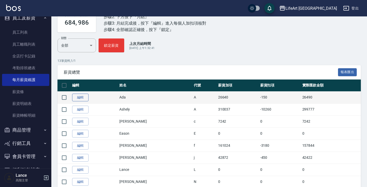
click at [85, 100] on link "編輯" at bounding box center [80, 98] width 16 height 8
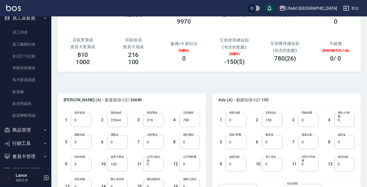
scroll to position [52, 0]
click at [242, 121] on input "0" at bounding box center [236, 120] width 21 height 14
type input "2160"
type input "1228"
type input "6277"
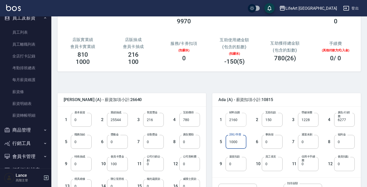
type input "1000"
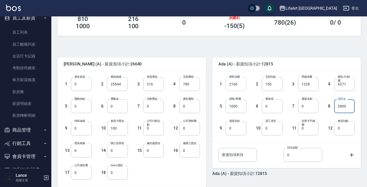
scroll to position [90, 0]
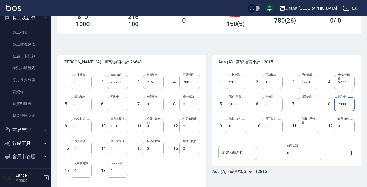
type input "2000"
click at [192, 103] on input "0" at bounding box center [189, 104] width 21 height 14
type input "3000"
click at [157, 104] on input "0" at bounding box center [153, 104] width 21 height 14
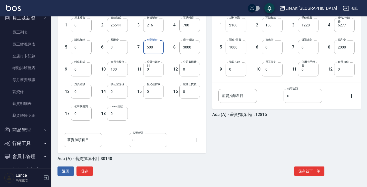
scroll to position [147, 0]
type input "500"
click at [313, 173] on button "儲存並下一筆" at bounding box center [309, 172] width 30 height 10
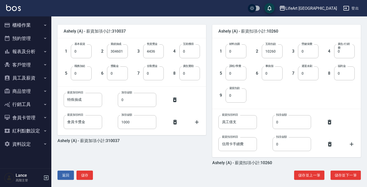
scroll to position [121, 0]
click at [240, 51] on input "0" at bounding box center [236, 51] width 21 height 14
type input "17426"
type input "2168"
type input "15715"
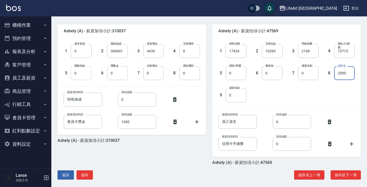
type input "2000"
click at [84, 77] on input "0" at bounding box center [81, 73] width 21 height 14
type input "2000"
type input "7858"
drag, startPoint x: 90, startPoint y: 102, endPoint x: 57, endPoint y: 101, distance: 33.1
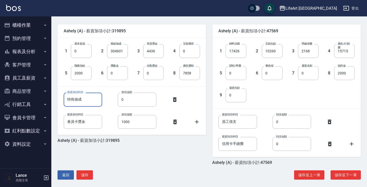
click at [57, 101] on div "Ashely (A) - 薪資加項小計:319895 1 基本薪資 0 基本薪資 2 業績抽成 304601 業績抽成 3 售貨獎金 4436 售貨獎金 4 …" at bounding box center [128, 91] width 155 height 147
type input "s"
type input "內訓教育獎金"
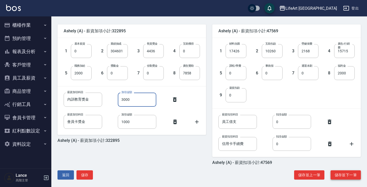
type input "3000"
click at [349, 175] on button "儲存並下一筆" at bounding box center [346, 175] width 30 height 10
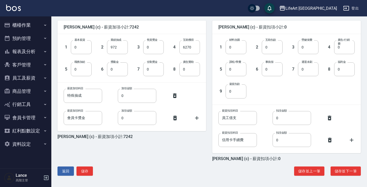
scroll to position [125, 0]
click at [87, 50] on input "0" at bounding box center [81, 47] width 21 height 14
type input "29500"
click at [192, 48] on input "6270" at bounding box center [189, 47] width 21 height 14
drag, startPoint x: 192, startPoint y: 48, endPoint x: 166, endPoint y: 45, distance: 26.1
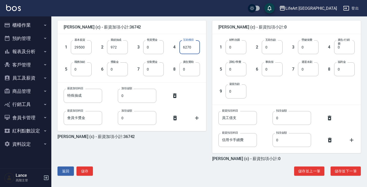
click at [166, 45] on div "4 互助獲得 6270 互助獲得" at bounding box center [182, 43] width 36 height 22
type input "0"
click at [241, 48] on input "0" at bounding box center [236, 47] width 21 height 14
type input "1714"
type input "1158"
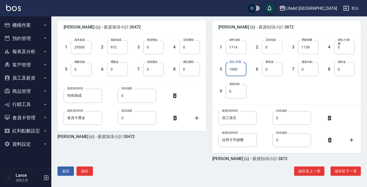
type input "1000"
type input "2000"
click at [352, 173] on button "儲存並下一筆" at bounding box center [346, 172] width 30 height 10
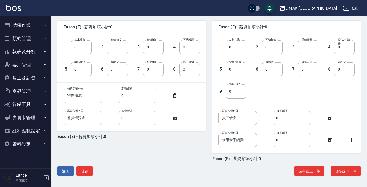
scroll to position [125, 0]
click at [336, 172] on button "儲存並下一筆" at bounding box center [346, 172] width 30 height 10
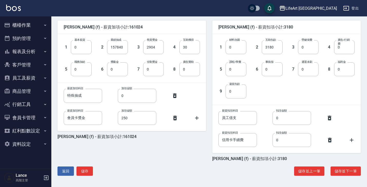
scroll to position [125, 0]
click at [244, 50] on input "0" at bounding box center [236, 47] width 21 height 14
type input "11395"
type input "1228"
type input "15174"
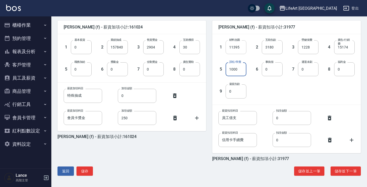
type input "1000"
type input "560"
type input "2000"
paste input "衝刺班課費"
type input "衝刺班課費"
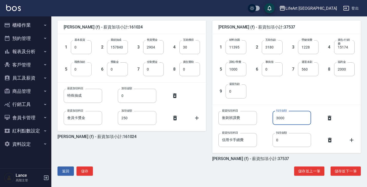
type input "3000"
click at [85, 70] on input "0" at bounding box center [81, 69] width 21 height 14
type input "1000"
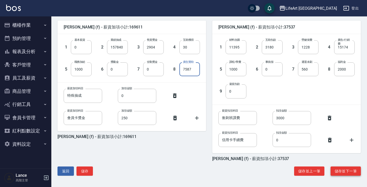
type input "7587"
click at [345, 170] on button "儲存並下一筆" at bounding box center [346, 172] width 30 height 10
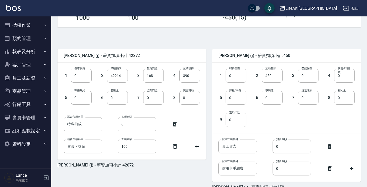
scroll to position [105, 0]
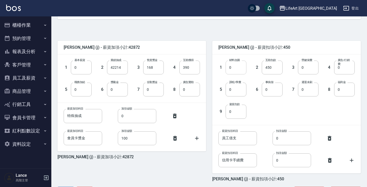
click at [238, 71] on input "0" at bounding box center [236, 68] width 21 height 14
type input "3919"
type input "1228"
type input "10085"
type input "1000"
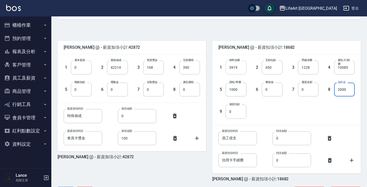
type input "2000"
click at [88, 93] on input "0" at bounding box center [81, 90] width 21 height 14
click at [117, 88] on input "0" at bounding box center [117, 90] width 21 height 14
click at [152, 93] on input "0" at bounding box center [153, 90] width 21 height 14
type input "500"
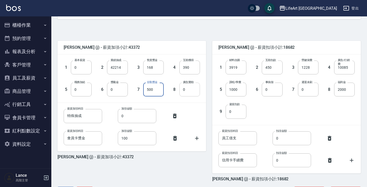
click at [193, 93] on input "0" at bounding box center [189, 90] width 21 height 14
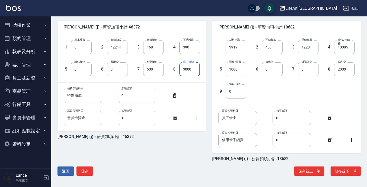
scroll to position [125, 0]
type input "3000"
click at [340, 174] on button "儲存並下一筆" at bounding box center [346, 172] width 30 height 10
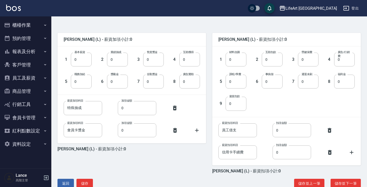
scroll to position [113, 0]
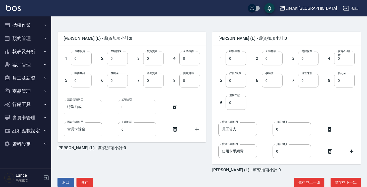
click at [90, 82] on input "0" at bounding box center [81, 81] width 21 height 14
type input "6000"
drag, startPoint x: 86, startPoint y: 106, endPoint x: 52, endPoint y: 109, distance: 33.2
click at [52, 109] on div "Lance (L) - 薪資加項小計:6000 1 基本薪資 0 基本薪資 2 業績抽成 0 業績抽成 3 售貨獎金 0 售貨獎金 4 互助獲得 0 互助獲得…" at bounding box center [128, 99] width 155 height 147
type input "u"
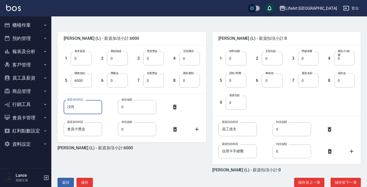
type input "洨"
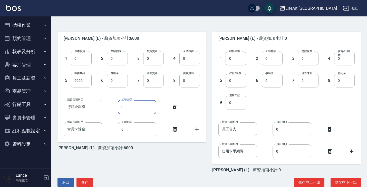
click at [86, 106] on input "行銷企劃襪" at bounding box center [83, 107] width 39 height 14
type input "行銷企劃"
type input "11000"
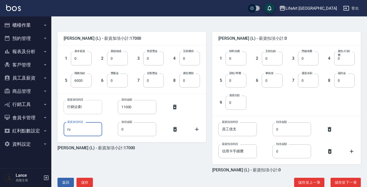
type input "r"
type input "剪輯費"
type input "10000"
click at [197, 130] on icon at bounding box center [197, 130] width 4 height 4
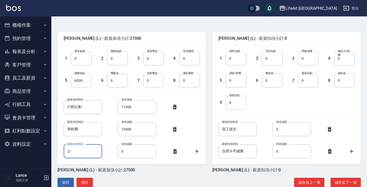
type input "2"
type input "燈具+水電維修"
type input "14639"
click at [198, 150] on icon at bounding box center [197, 151] width 6 height 6
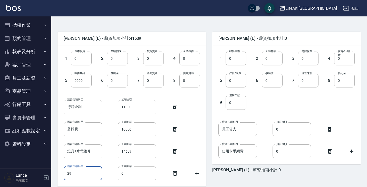
type input "2"
type input "u"
type input "業配費用"
type input "2000"
click at [187, 82] on input "0" at bounding box center [189, 81] width 21 height 14
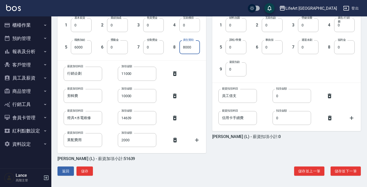
scroll to position [147, 0]
type input "8000"
click at [340, 173] on button "儲存並下一筆" at bounding box center [346, 172] width 30 height 10
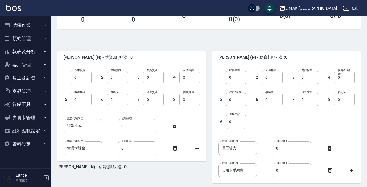
scroll to position [97, 0]
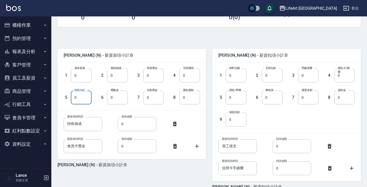
click at [81, 100] on input "0" at bounding box center [81, 98] width 21 height 14
type input "6000"
drag, startPoint x: 82, startPoint y: 126, endPoint x: 0, endPoint y: 134, distance: 82.6
click at [0, 134] on div "LifeArt 蘆洲 登出 櫃檯作業 打帳單 帳單列表 掛單列表 座位開單 營業儀表板 現金收支登錄 高階收支登錄 材料自購登錄 每日結帳 排班表 現場電腦打…" at bounding box center [183, 59] width 367 height 312
type input "特"
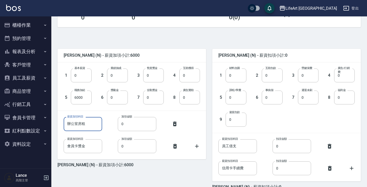
type input "辦公室房租"
type input "8000"
type input "m"
type input "員工聚餐"
click at [136, 151] on input "0" at bounding box center [137, 146] width 39 height 14
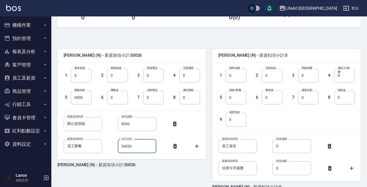
type input "36026"
click at [195, 147] on icon at bounding box center [197, 146] width 6 height 6
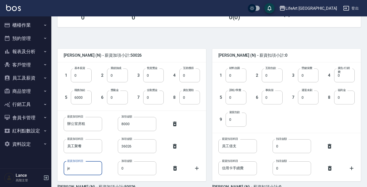
type input "j"
type input "公司廣告費"
click at [195, 147] on div "薪資加項科目 員工聚餐 薪資加項科目 加項金額 36026 加項金額" at bounding box center [132, 146] width 136 height 14
click at [154, 170] on input "016453" at bounding box center [137, 169] width 39 height 14
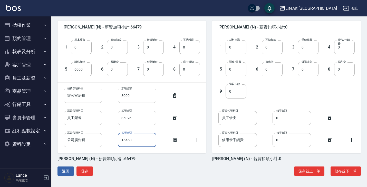
scroll to position [125, 0]
type input "16453"
click at [352, 172] on button "儲存並下一筆" at bounding box center [346, 172] width 30 height 10
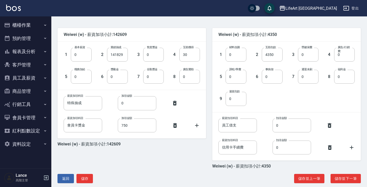
scroll to position [119, 0]
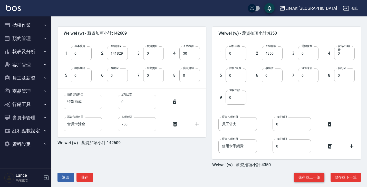
click at [307, 178] on button "儲存並上一筆" at bounding box center [309, 178] width 30 height 10
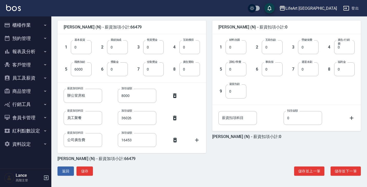
scroll to position [125, 0]
click at [197, 140] on icon at bounding box center [197, 140] width 4 height 4
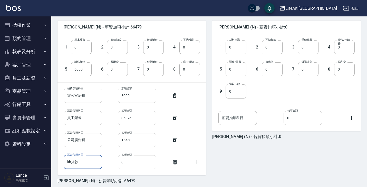
type input "kh貨款"
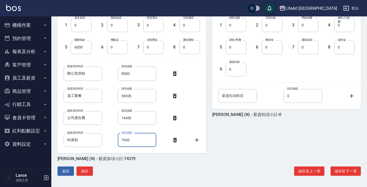
scroll to position [147, 0]
type input "7900"
click at [91, 172] on button "儲存" at bounding box center [85, 172] width 16 height 10
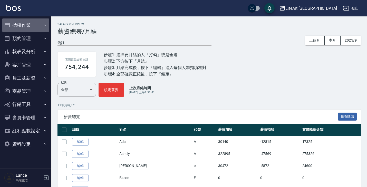
click at [41, 29] on button "櫃檯作業" at bounding box center [25, 24] width 47 height 13
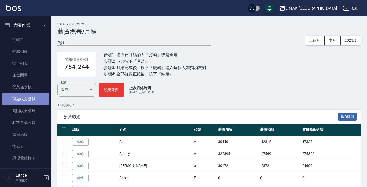
click at [32, 99] on link "現金收支登錄" at bounding box center [25, 99] width 47 height 12
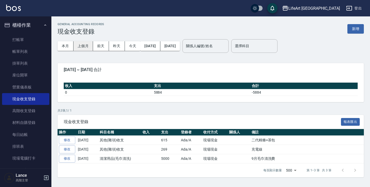
click at [89, 46] on button "上個月" at bounding box center [83, 46] width 20 height 10
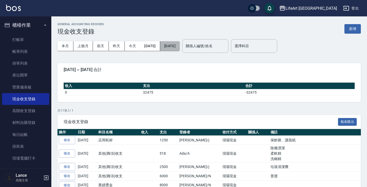
click at [180, 49] on button "2025/09/30" at bounding box center [170, 46] width 20 height 10
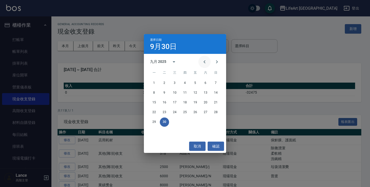
click at [205, 63] on icon "Previous month" at bounding box center [204, 61] width 2 height 3
click at [214, 120] on button "31" at bounding box center [215, 122] width 9 height 9
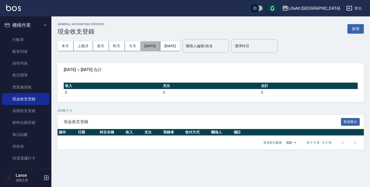
click at [156, 47] on button "2025/08/31" at bounding box center [150, 46] width 20 height 10
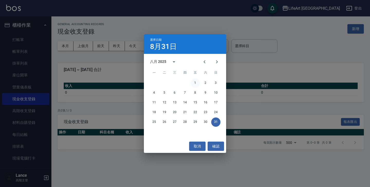
click at [194, 86] on button "1" at bounding box center [195, 83] width 9 height 9
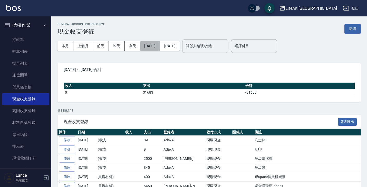
click at [150, 45] on button "2025/08/01" at bounding box center [150, 46] width 20 height 10
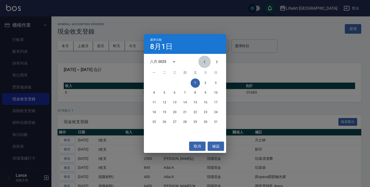
click at [206, 62] on icon "Previous month" at bounding box center [204, 62] width 6 height 6
click at [217, 82] on button "1" at bounding box center [215, 83] width 9 height 9
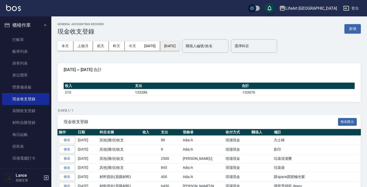
click at [180, 46] on button "2025/08/31" at bounding box center [170, 46] width 20 height 10
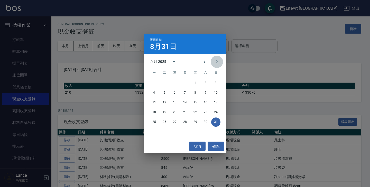
click at [216, 64] on icon "Next month" at bounding box center [217, 62] width 6 height 6
click at [163, 121] on button "30" at bounding box center [164, 122] width 9 height 9
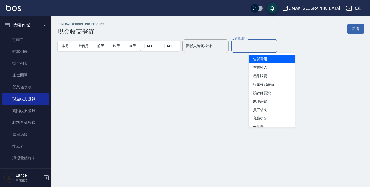
click at [269, 44] on input "選擇科目" at bounding box center [254, 46] width 42 height 9
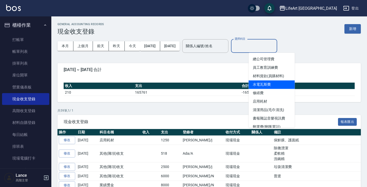
click at [272, 87] on li "水電瓦斯費" at bounding box center [272, 85] width 46 height 8
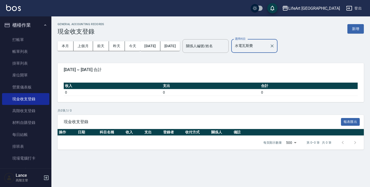
click at [267, 48] on input "水電瓦斯費" at bounding box center [250, 46] width 34 height 9
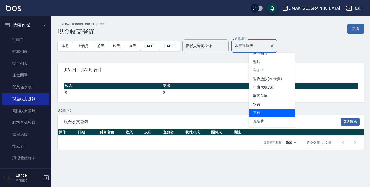
click at [266, 112] on li "電費" at bounding box center [272, 113] width 46 height 8
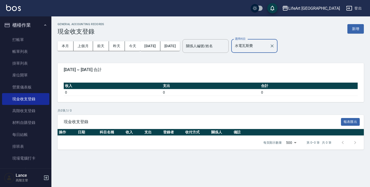
type input "電費"
click at [160, 46] on button "2025/06/01" at bounding box center [150, 46] width 20 height 10
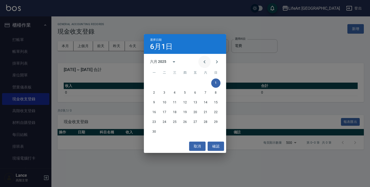
click at [201, 63] on icon "Previous month" at bounding box center [204, 62] width 6 height 6
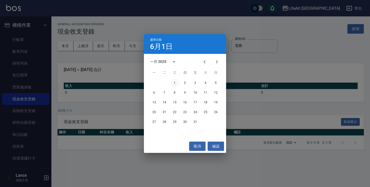
click at [175, 83] on button "1" at bounding box center [174, 83] width 9 height 9
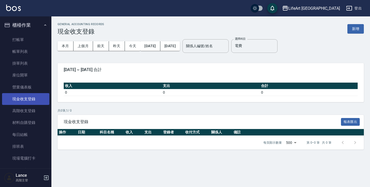
click at [35, 100] on link "現金收支登錄" at bounding box center [25, 99] width 47 height 12
click at [68, 46] on button "本月" at bounding box center [66, 46] width 16 height 10
click at [274, 47] on icon "Clear" at bounding box center [271, 45] width 5 height 5
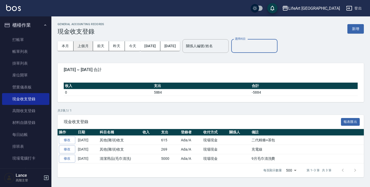
click at [85, 47] on button "上個月" at bounding box center [83, 46] width 20 height 10
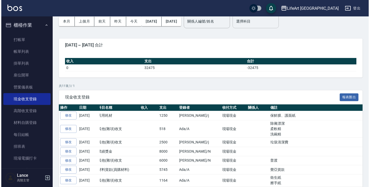
scroll to position [20, 0]
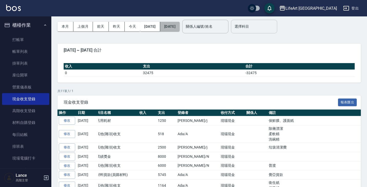
click at [180, 26] on button "2025/09/30" at bounding box center [170, 27] width 20 height 10
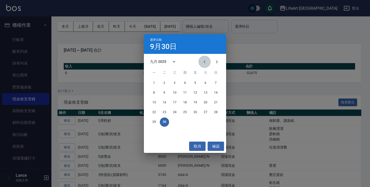
click at [204, 64] on icon "Previous month" at bounding box center [204, 62] width 6 height 6
click at [134, 96] on div "選擇日期 9月30日 八月 2025 一 二 三 四 五 六 日 1 2 3 4 5 6 7 8 9 10 11 12 13 14 15 16 17 18 1…" at bounding box center [185, 93] width 370 height 187
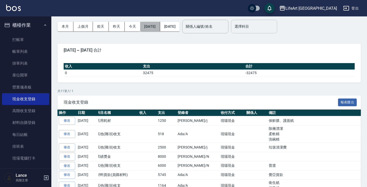
click at [155, 29] on button "2025/09/01" at bounding box center [150, 27] width 20 height 10
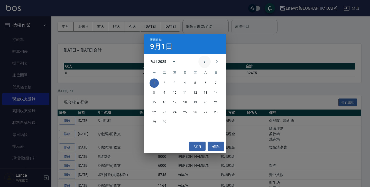
click at [207, 61] on icon "Previous month" at bounding box center [204, 62] width 6 height 6
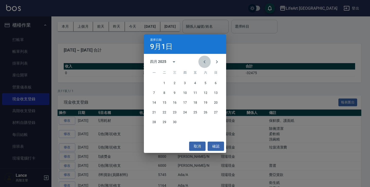
click at [207, 61] on icon "Previous month" at bounding box center [204, 62] width 6 height 6
click at [207, 62] on icon "Previous month" at bounding box center [204, 62] width 6 height 6
click at [175, 83] on button "1" at bounding box center [174, 83] width 9 height 9
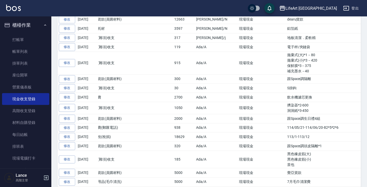
scroll to position [0, 11]
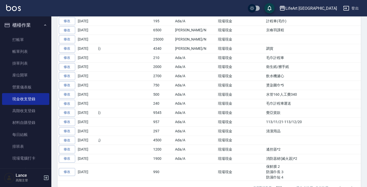
click at [354, 182] on div at bounding box center [346, 188] width 25 height 12
click at [340, 182] on div at bounding box center [346, 188] width 25 height 12
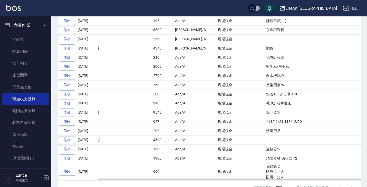
scroll to position [1488, 0]
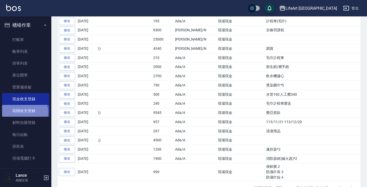
click at [23, 112] on link "高階收支登錄" at bounding box center [25, 111] width 47 height 12
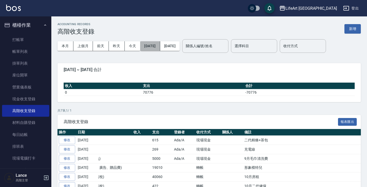
click at [160, 43] on button "2025/10/01" at bounding box center [150, 46] width 20 height 10
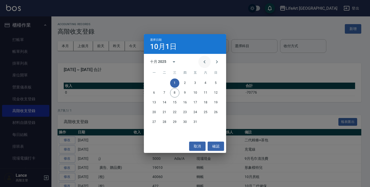
click at [205, 62] on icon "Previous month" at bounding box center [204, 62] width 6 height 6
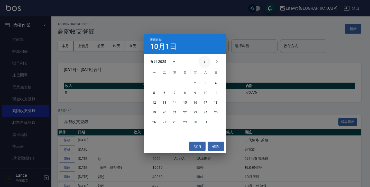
click at [205, 62] on icon "Previous month" at bounding box center [204, 62] width 6 height 6
click at [173, 83] on button "1" at bounding box center [174, 83] width 9 height 9
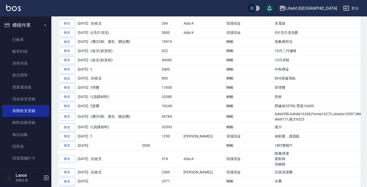
scroll to position [0, 13]
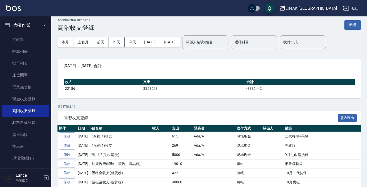
click at [273, 49] on div "選擇科目" at bounding box center [254, 42] width 46 height 14
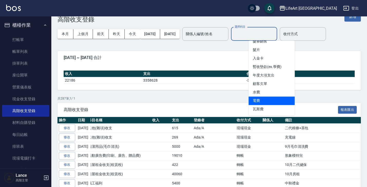
click at [276, 99] on li "電費" at bounding box center [272, 101] width 46 height 8
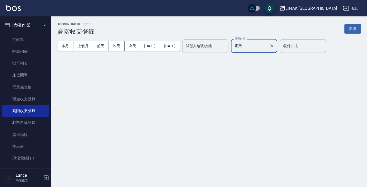
type input "電費"
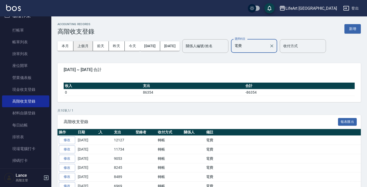
click at [83, 46] on button "上個月" at bounding box center [83, 46] width 20 height 10
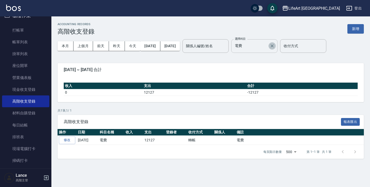
click at [274, 48] on icon "Clear" at bounding box center [271, 45] width 5 height 5
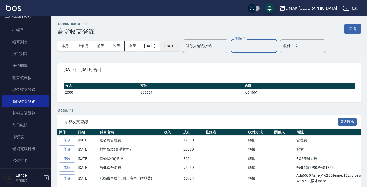
click at [180, 47] on button "2025/09/30" at bounding box center [170, 46] width 20 height 10
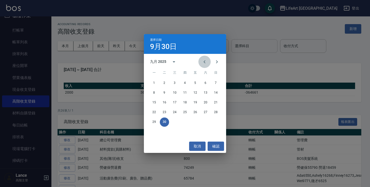
click at [205, 62] on icon "Previous month" at bounding box center [204, 62] width 6 height 6
click at [215, 122] on button "31" at bounding box center [215, 122] width 9 height 9
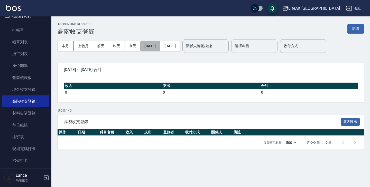
click at [153, 45] on button "2025/08/31" at bounding box center [150, 46] width 20 height 10
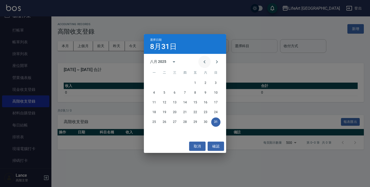
click at [204, 61] on icon "Previous month" at bounding box center [204, 62] width 6 height 6
click at [214, 64] on icon "Next month" at bounding box center [217, 62] width 6 height 6
click at [192, 83] on button "1" at bounding box center [195, 83] width 9 height 9
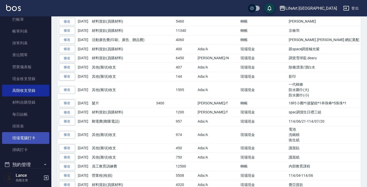
scroll to position [133, 0]
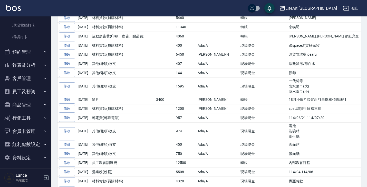
click at [32, 93] on button "員工及薪資" at bounding box center [25, 91] width 47 height 13
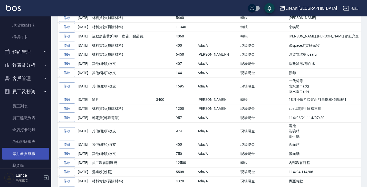
click at [27, 151] on link "每月薪資維護" at bounding box center [25, 154] width 47 height 12
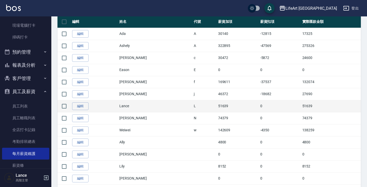
scroll to position [109, 0]
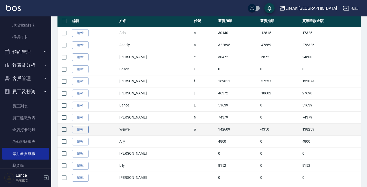
click at [80, 130] on link "編輯" at bounding box center [80, 130] width 16 height 8
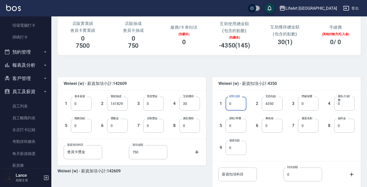
click at [237, 105] on input "0" at bounding box center [236, 104] width 21 height 14
type input "6795"
type input "1698"
type input "9437"
type input "1000"
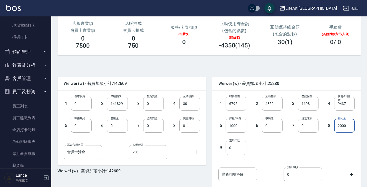
type input "2000"
click at [88, 131] on input "0" at bounding box center [81, 126] width 21 height 14
type input "1000"
type input "500"
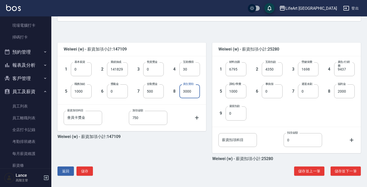
scroll to position [103, 0]
type input "3000"
click at [355, 170] on button "儲存並下一筆" at bounding box center [346, 172] width 30 height 10
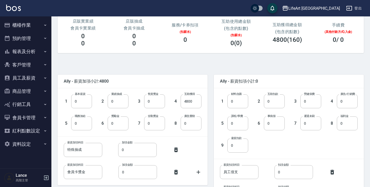
scroll to position [75, 0]
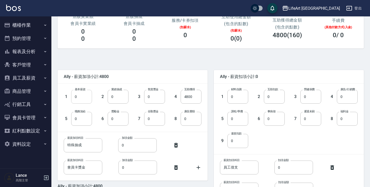
click at [90, 100] on input "0" at bounding box center [81, 97] width 21 height 14
type input "28590"
click at [198, 102] on input "4800" at bounding box center [191, 97] width 21 height 14
type input "0"
click at [240, 98] on input "0" at bounding box center [237, 97] width 21 height 14
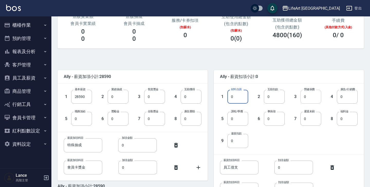
click at [316, 100] on input "0" at bounding box center [310, 97] width 21 height 14
type input "1158"
type input "1000"
type input "2000"
click at [122, 119] on input "0" at bounding box center [118, 119] width 21 height 14
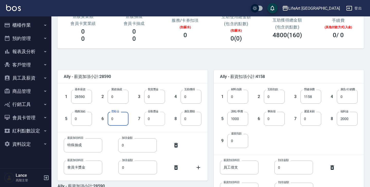
click at [155, 121] on input "0" at bounding box center [154, 119] width 21 height 14
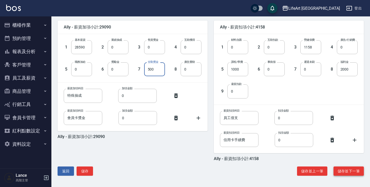
scroll to position [125, 0]
type input "500"
click at [344, 172] on button "儲存並下一筆" at bounding box center [348, 172] width 30 height 10
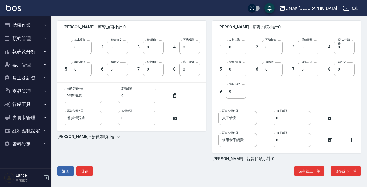
scroll to position [125, 0]
click at [346, 171] on button "儲存並下一筆" at bounding box center [346, 172] width 30 height 10
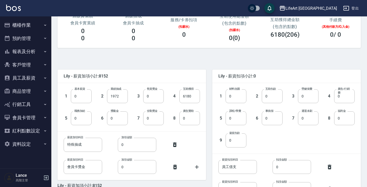
scroll to position [77, 0]
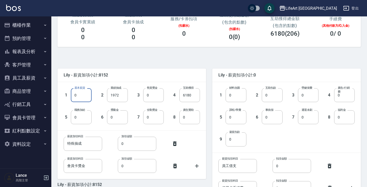
click at [86, 101] on input "0" at bounding box center [81, 95] width 21 height 14
type input "29500"
type input "0"
click at [227, 99] on input "0" at bounding box center [236, 95] width 21 height 14
type input "1316"
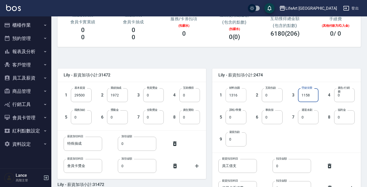
type input "1158"
type input "1000"
type input "2000"
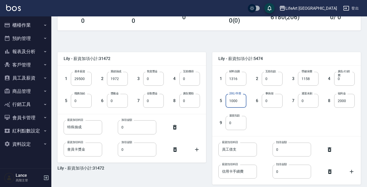
drag, startPoint x: 233, startPoint y: 107, endPoint x: 250, endPoint y: 118, distance: 20.6
click at [235, 103] on input "1000" at bounding box center [236, 101] width 21 height 14
drag, startPoint x: 240, startPoint y: 149, endPoint x: 195, endPoint y: 148, distance: 44.2
click at [195, 148] on div "Lily - 薪資加項小計:31472 1 基本薪資 29500 基本薪資 2 業績抽成 1972 業績抽成 3 售貨獎金 0 售貨獎金 4 互助獲得 0 互…" at bounding box center [206, 119] width 310 height 147
paste input "衝刺班課費"
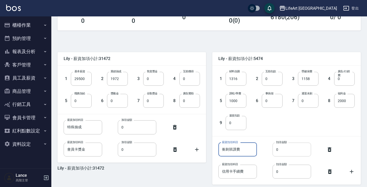
type input "衝刺班課費"
click at [294, 153] on input "0" at bounding box center [292, 150] width 39 height 14
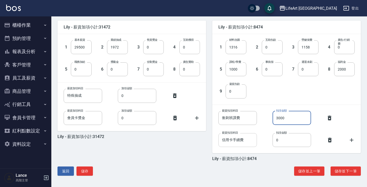
scroll to position [125, 0]
type input "3000"
click at [346, 173] on button "儲存並下一筆" at bounding box center [346, 172] width 30 height 10
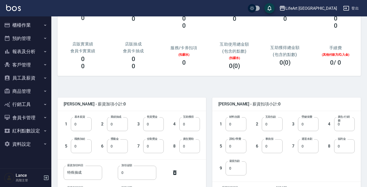
scroll to position [65, 0]
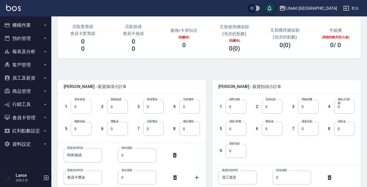
click at [88, 107] on input "0" at bounding box center [81, 107] width 21 height 14
type input "40000"
click at [308, 109] on input "0" at bounding box center [308, 107] width 21 height 14
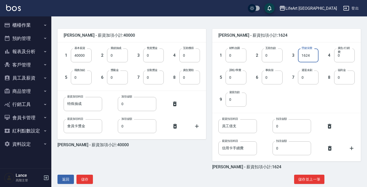
scroll to position [123, 0]
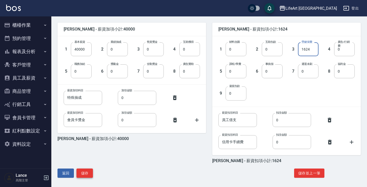
type input "1624"
click at [89, 170] on button "儲存" at bounding box center [85, 174] width 16 height 10
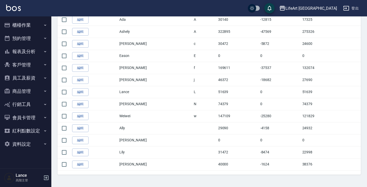
scroll to position [122, 0]
